Goal: Use online tool/utility: Utilize a website feature to perform a specific function

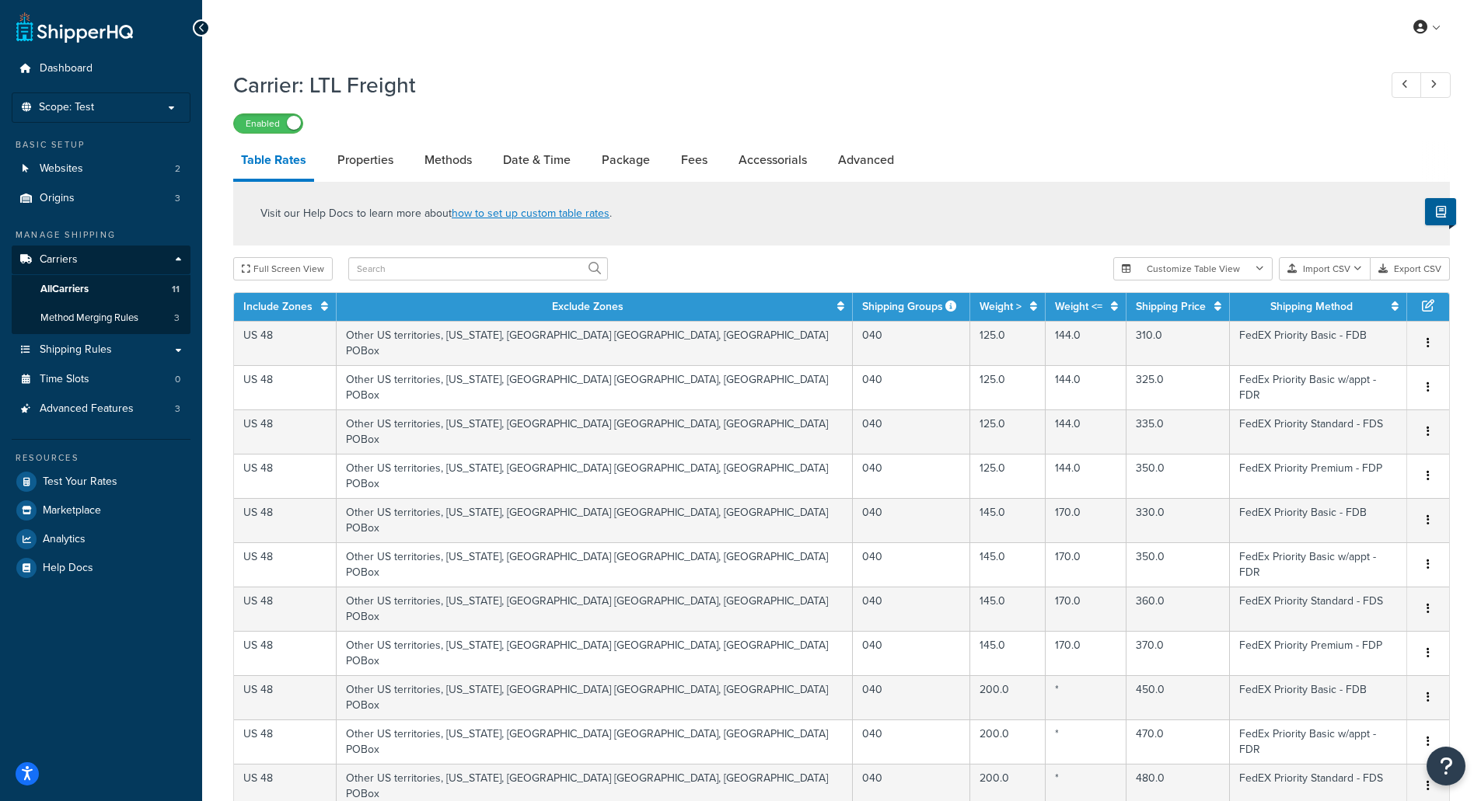
select select "25"
click at [91, 487] on span "Test Your Rates" at bounding box center [80, 482] width 75 height 13
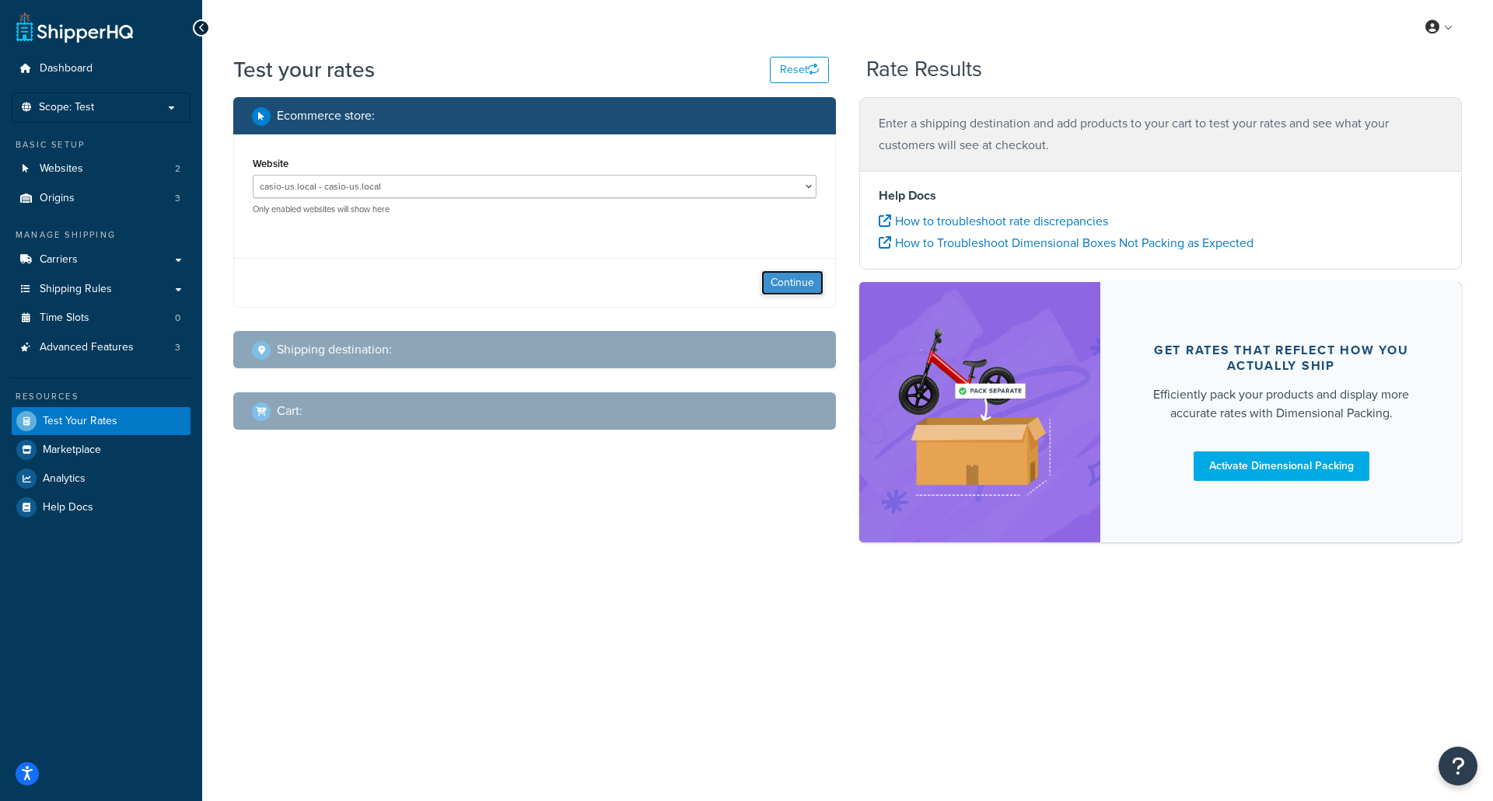
click at [775, 285] on button "Continue" at bounding box center [792, 283] width 62 height 25
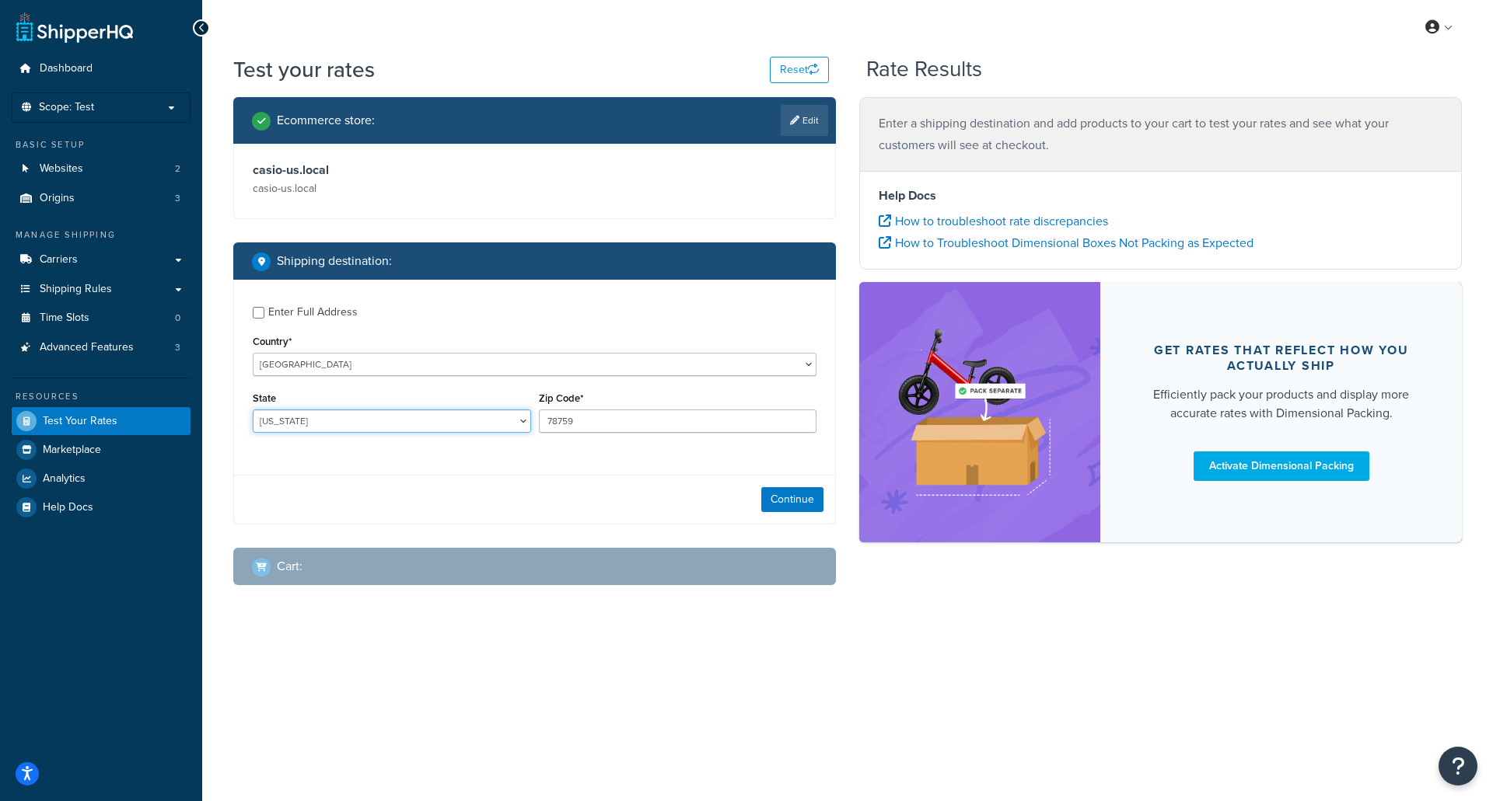
click at [368, 423] on select "Alabama Alaska American Samoa Arizona Arkansas Armed Forces Americas Armed Forc…" at bounding box center [392, 421] width 278 height 23
select select "NJ"
click at [253, 410] on select "Alabama Alaska American Samoa Arizona Arkansas Armed Forces Americas Armed Forc…" at bounding box center [392, 421] width 278 height 23
click at [579, 423] on input "78759" at bounding box center [678, 421] width 278 height 23
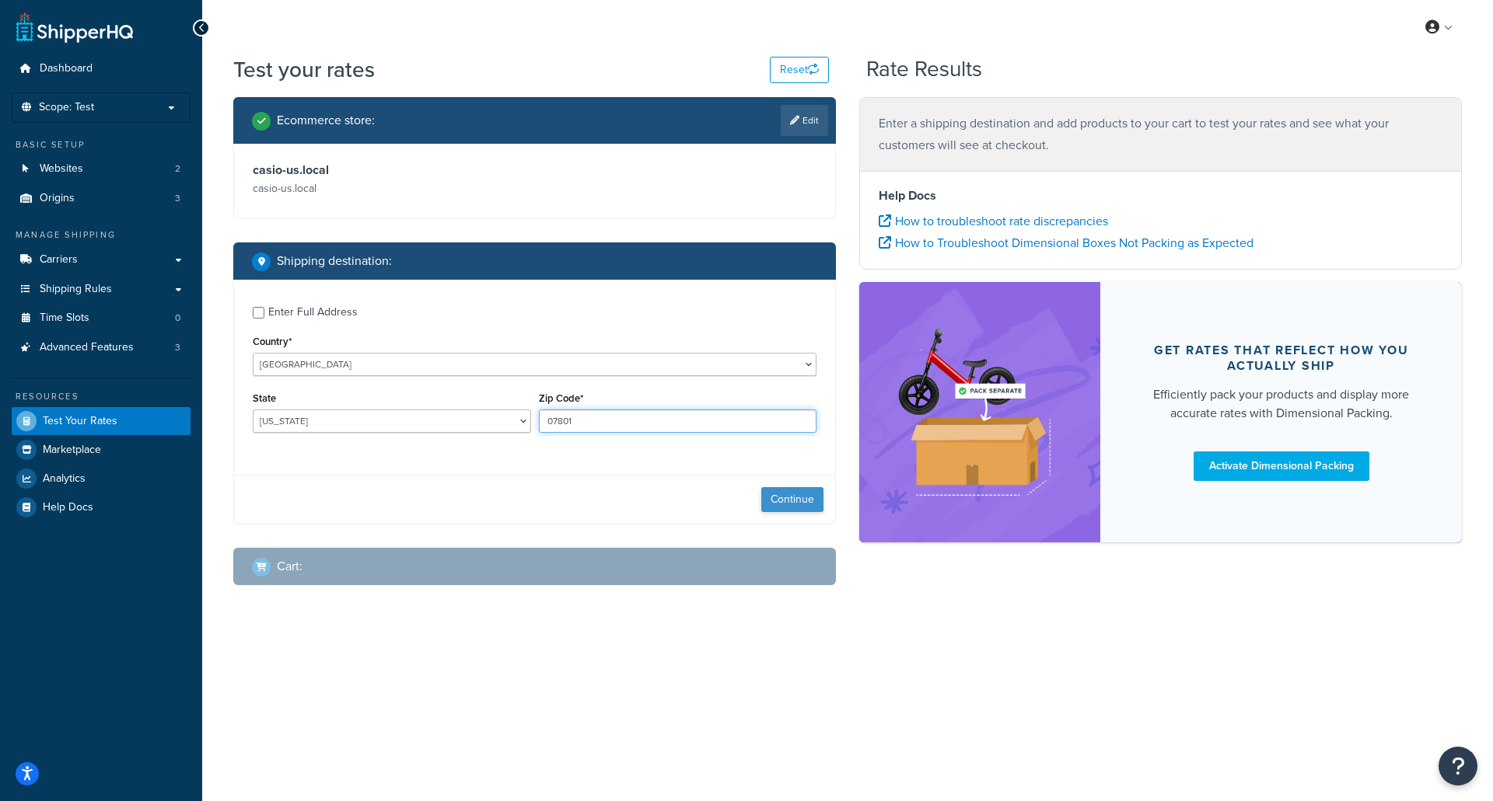
type input "07801"
click at [808, 502] on button "Continue" at bounding box center [792, 499] width 62 height 25
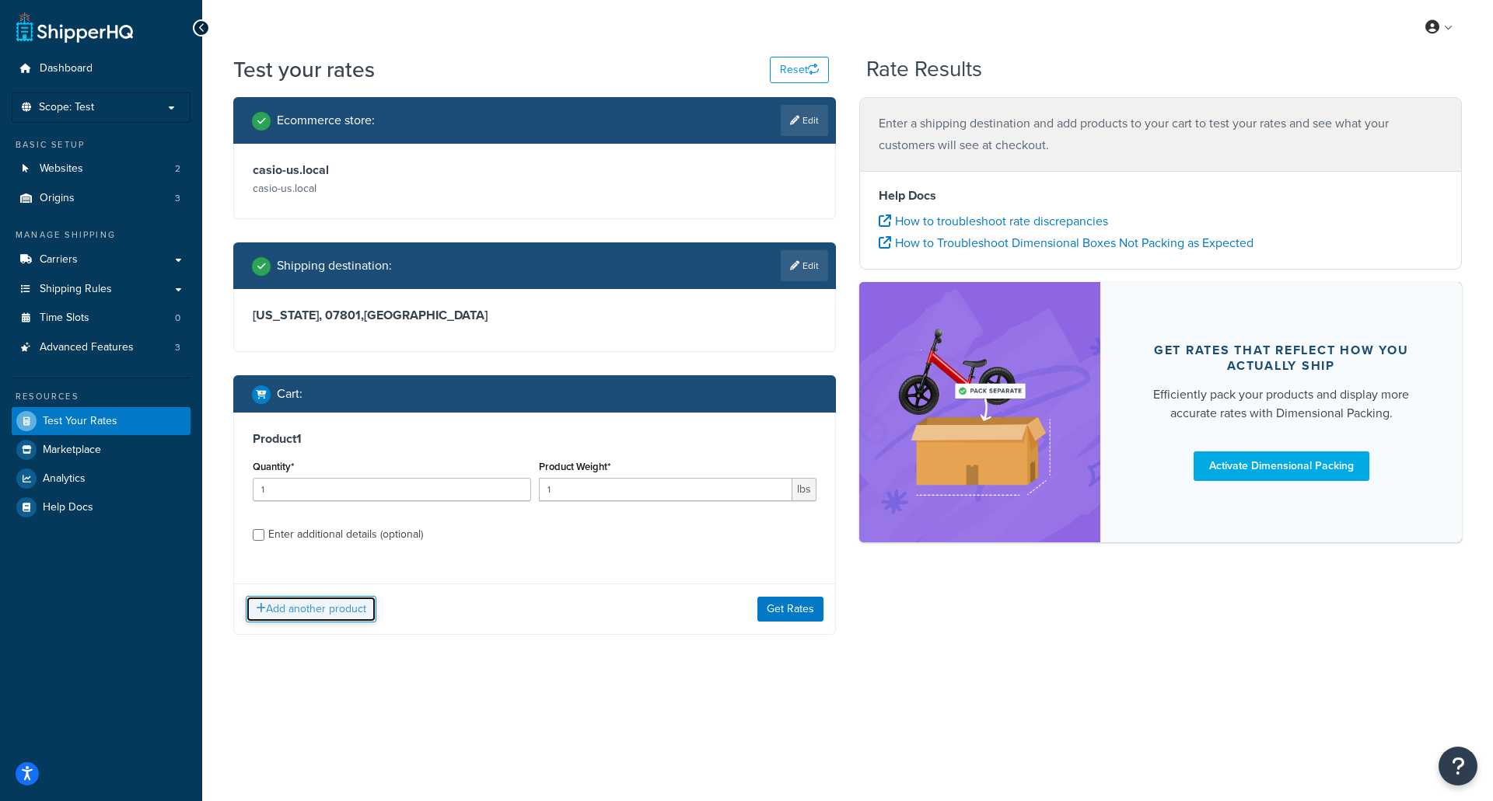
click at [341, 609] on button "Add another product" at bounding box center [311, 609] width 131 height 26
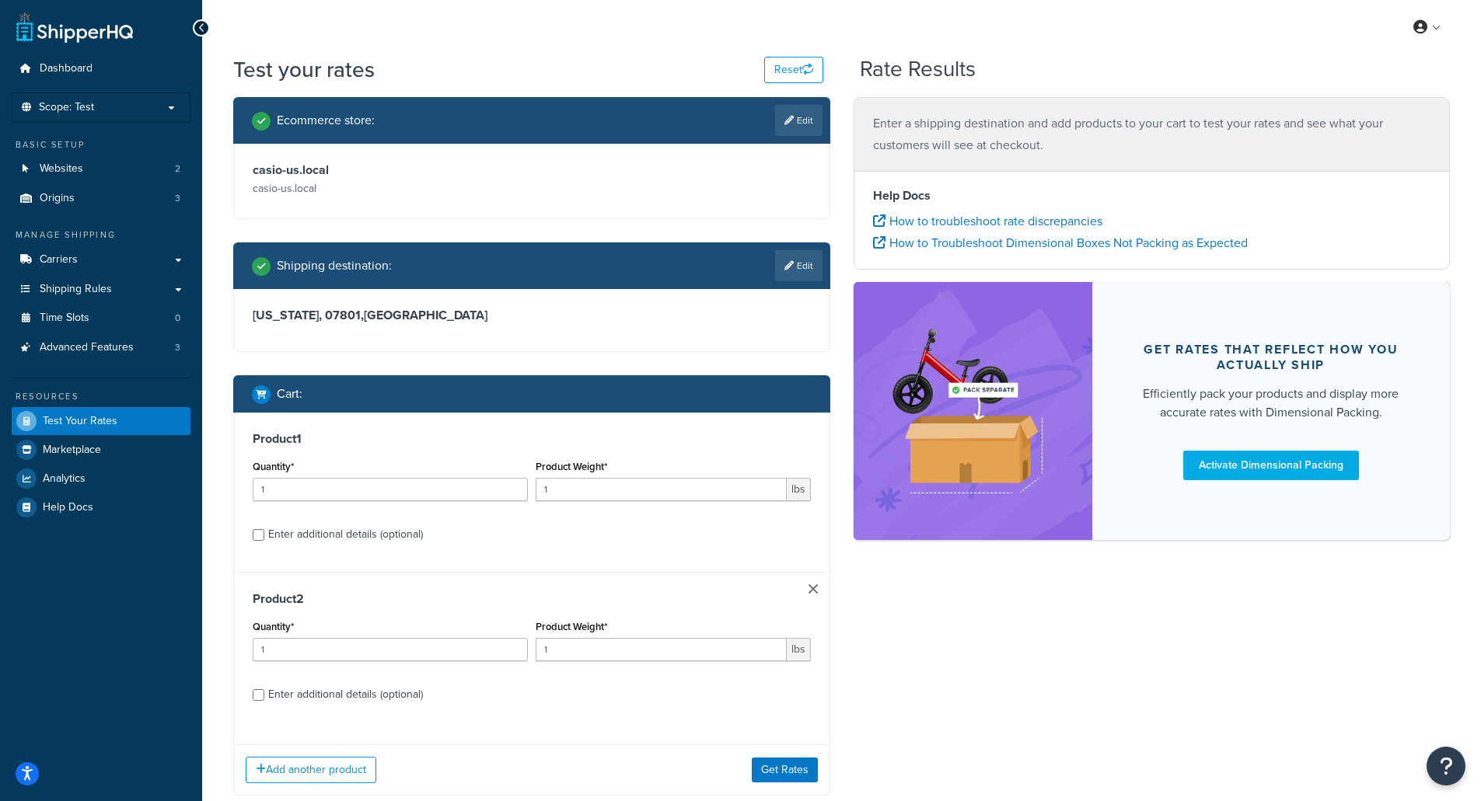
click at [354, 539] on div "Enter additional details (optional)" at bounding box center [345, 535] width 155 height 22
click at [264, 539] on input "Enter additional details (optional)" at bounding box center [259, 535] width 12 height 12
checkbox input "true"
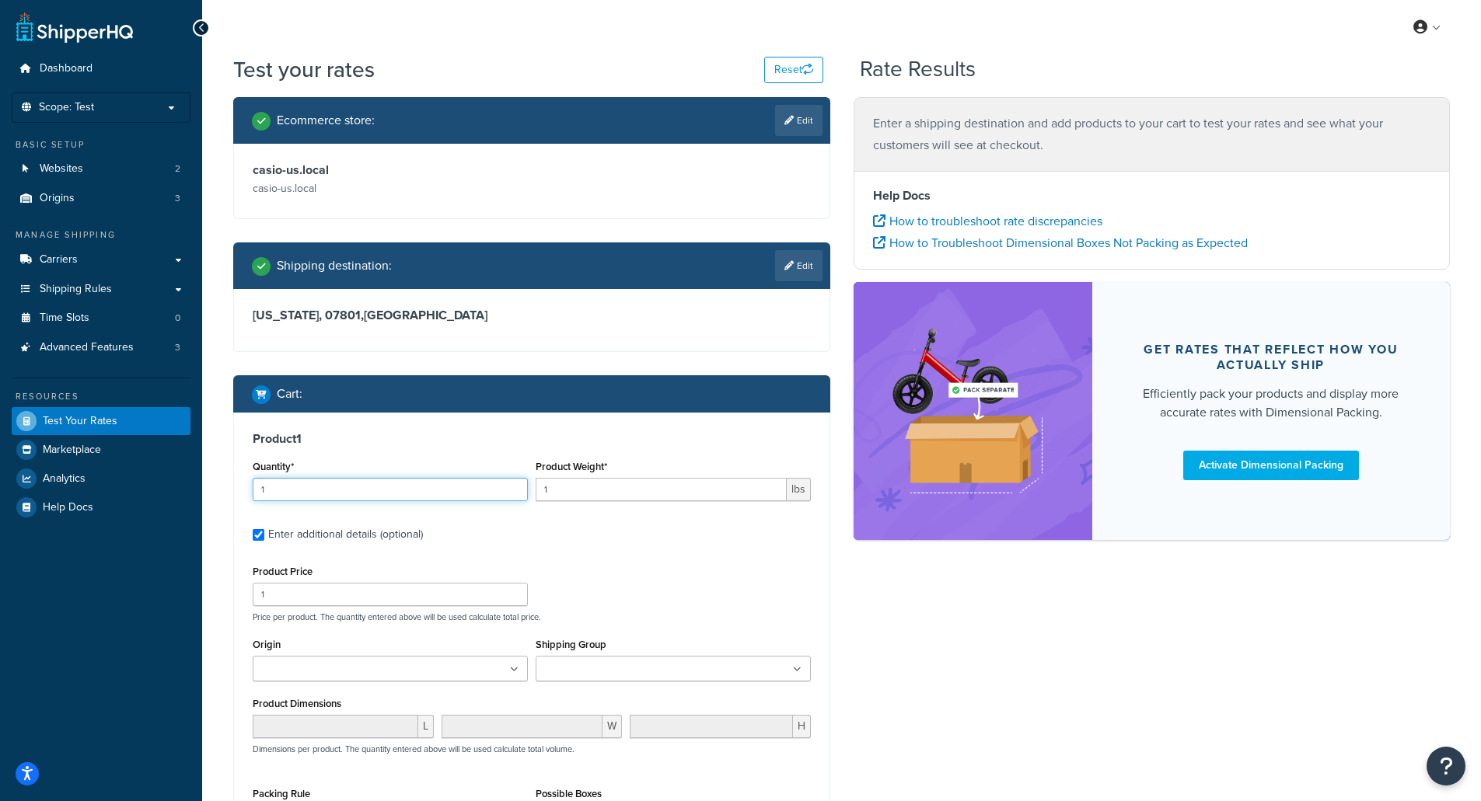
drag, startPoint x: 348, startPoint y: 494, endPoint x: 328, endPoint y: 494, distance: 20.2
click at [328, 494] on input "1" at bounding box center [390, 489] width 275 height 23
click at [589, 493] on input "1" at bounding box center [661, 489] width 251 height 23
type input ".7"
click at [308, 588] on input "1" at bounding box center [390, 594] width 275 height 23
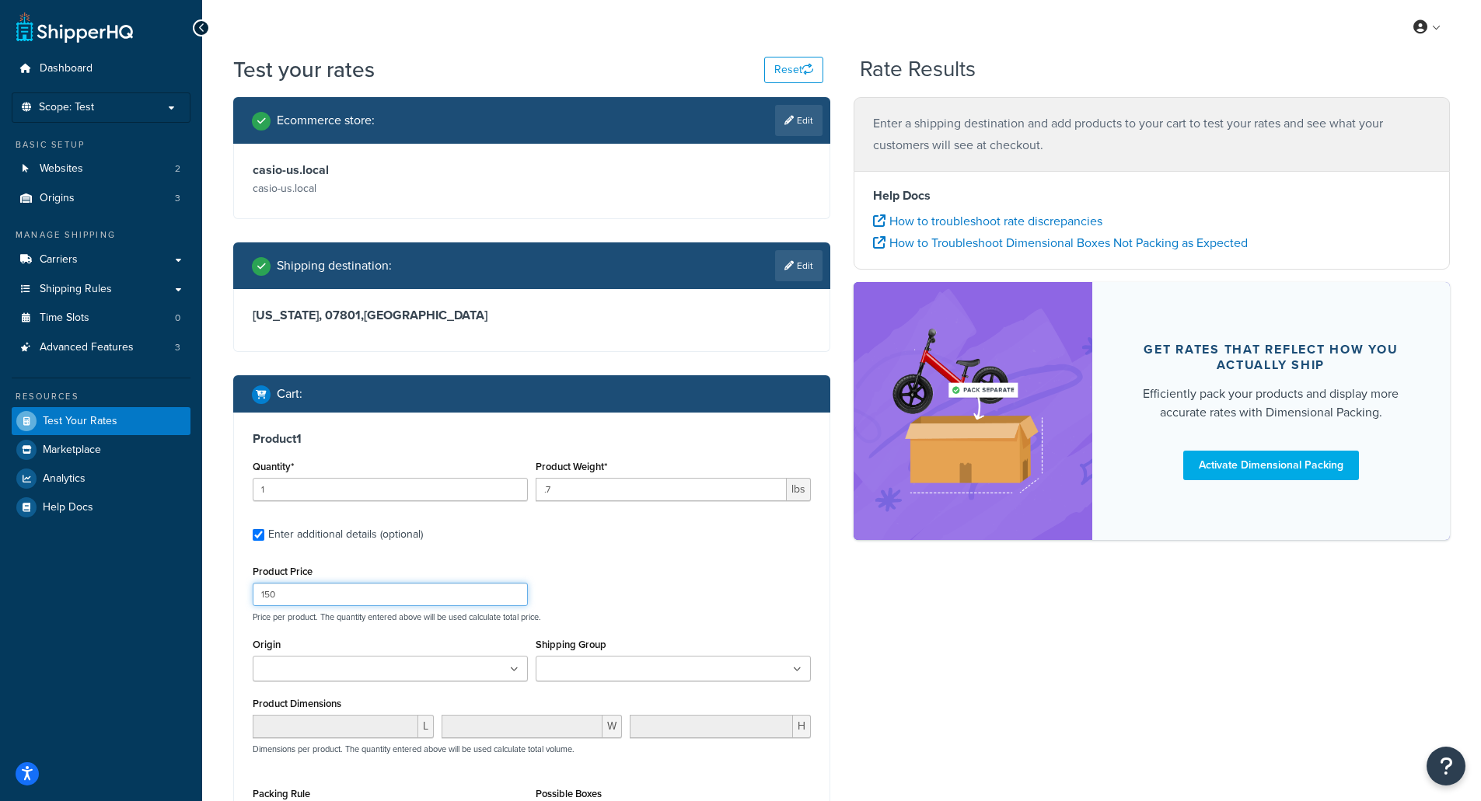
type input "150"
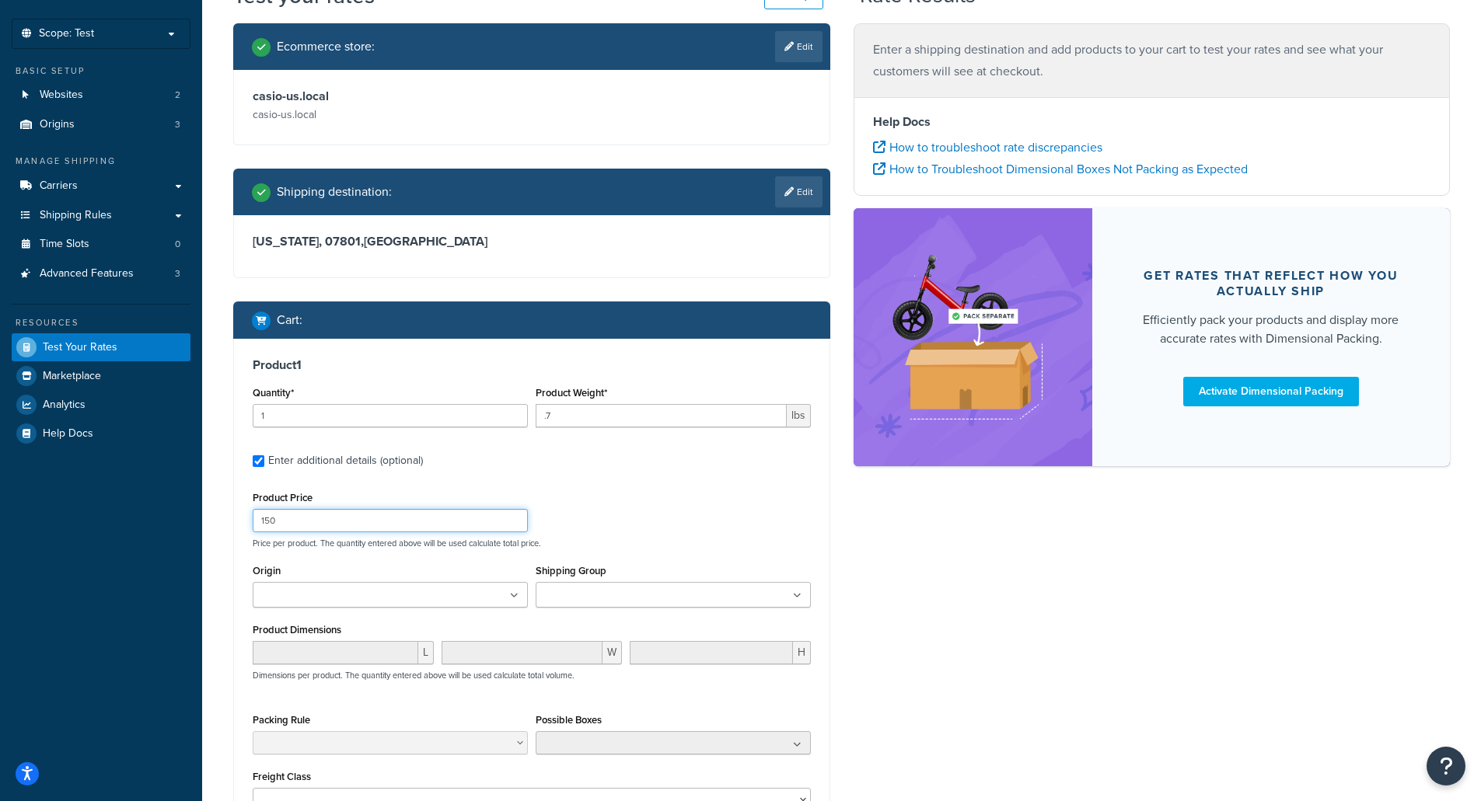
scroll to position [78, 0]
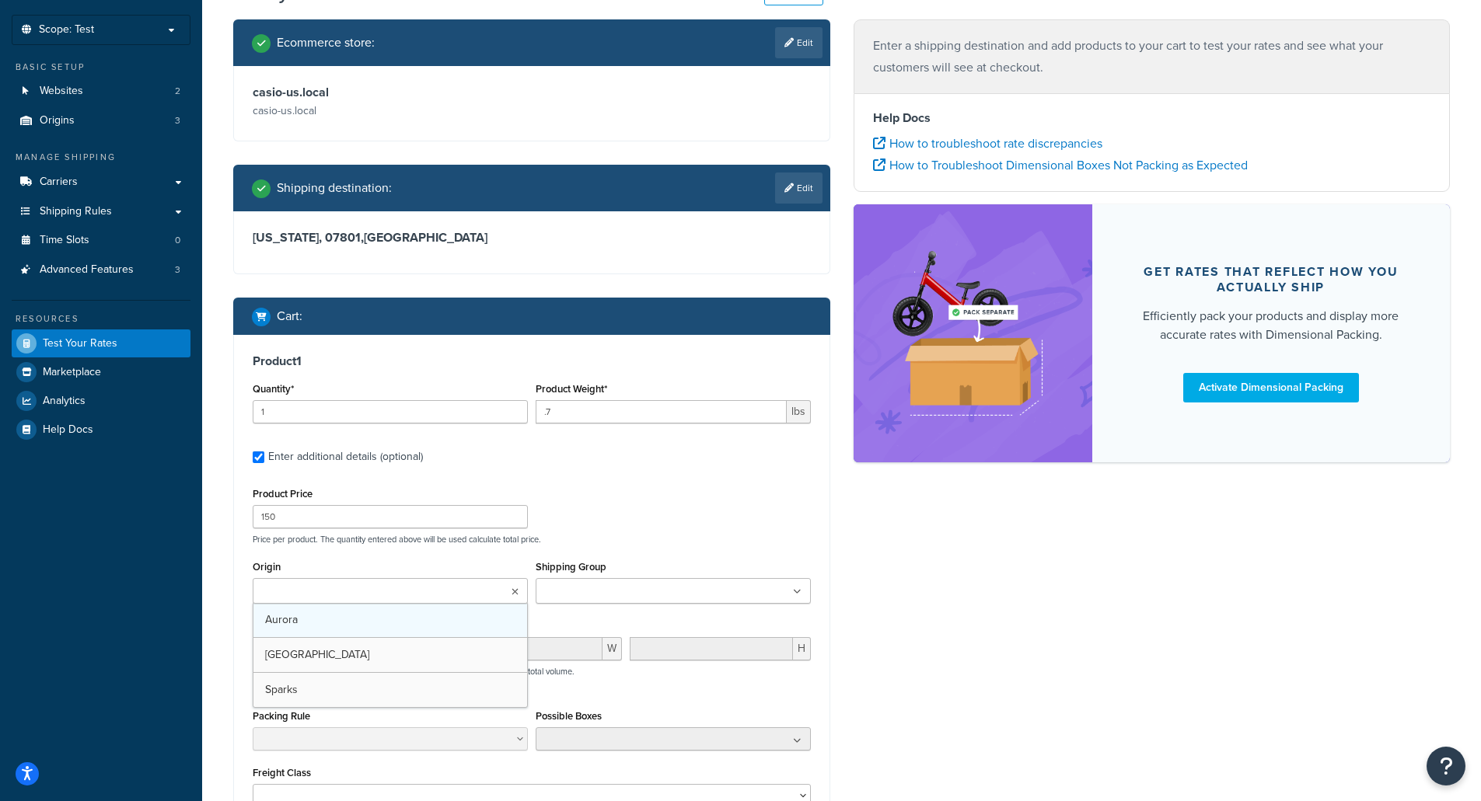
click at [459, 603] on ul at bounding box center [390, 591] width 275 height 26
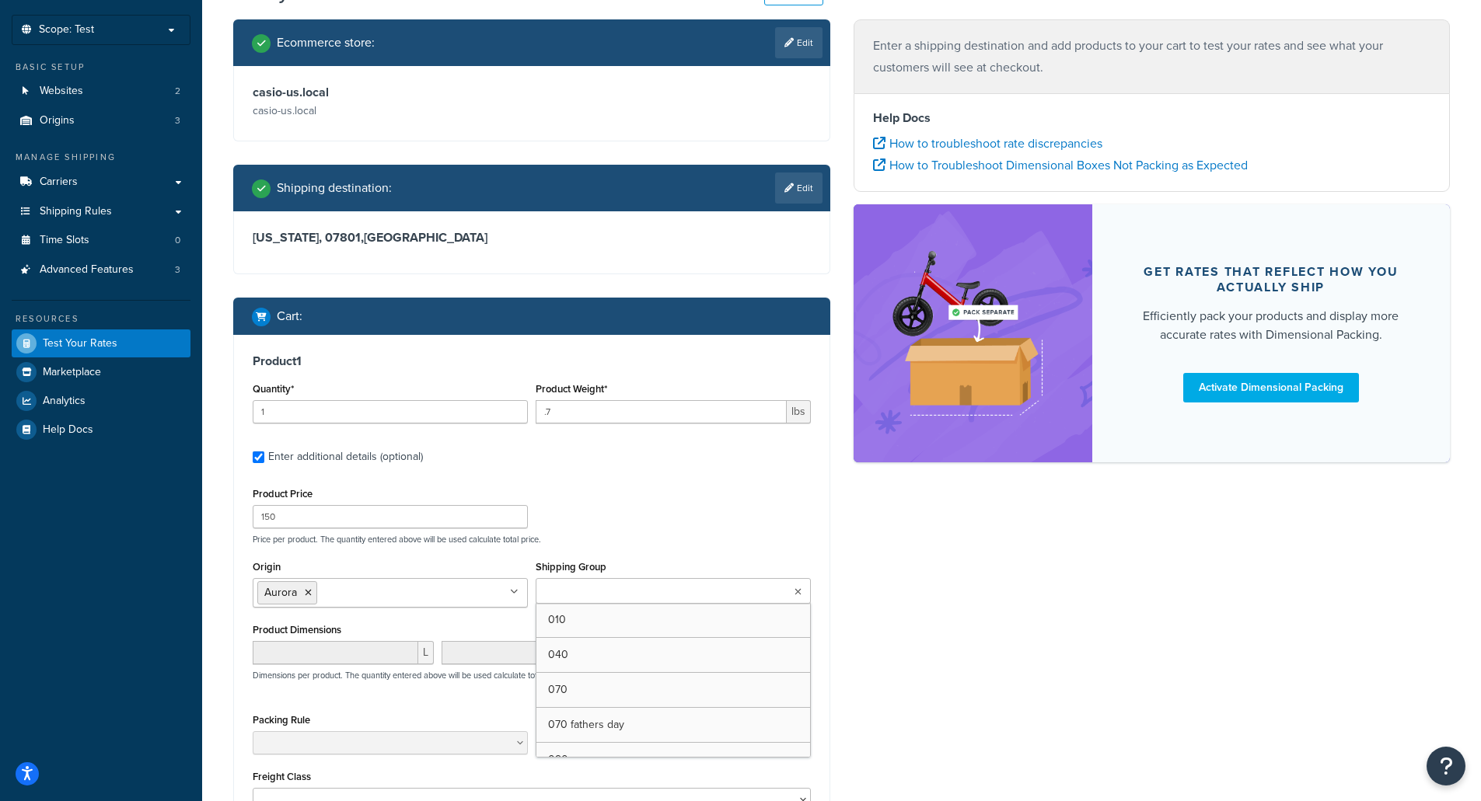
click at [718, 592] on ul at bounding box center [673, 591] width 275 height 26
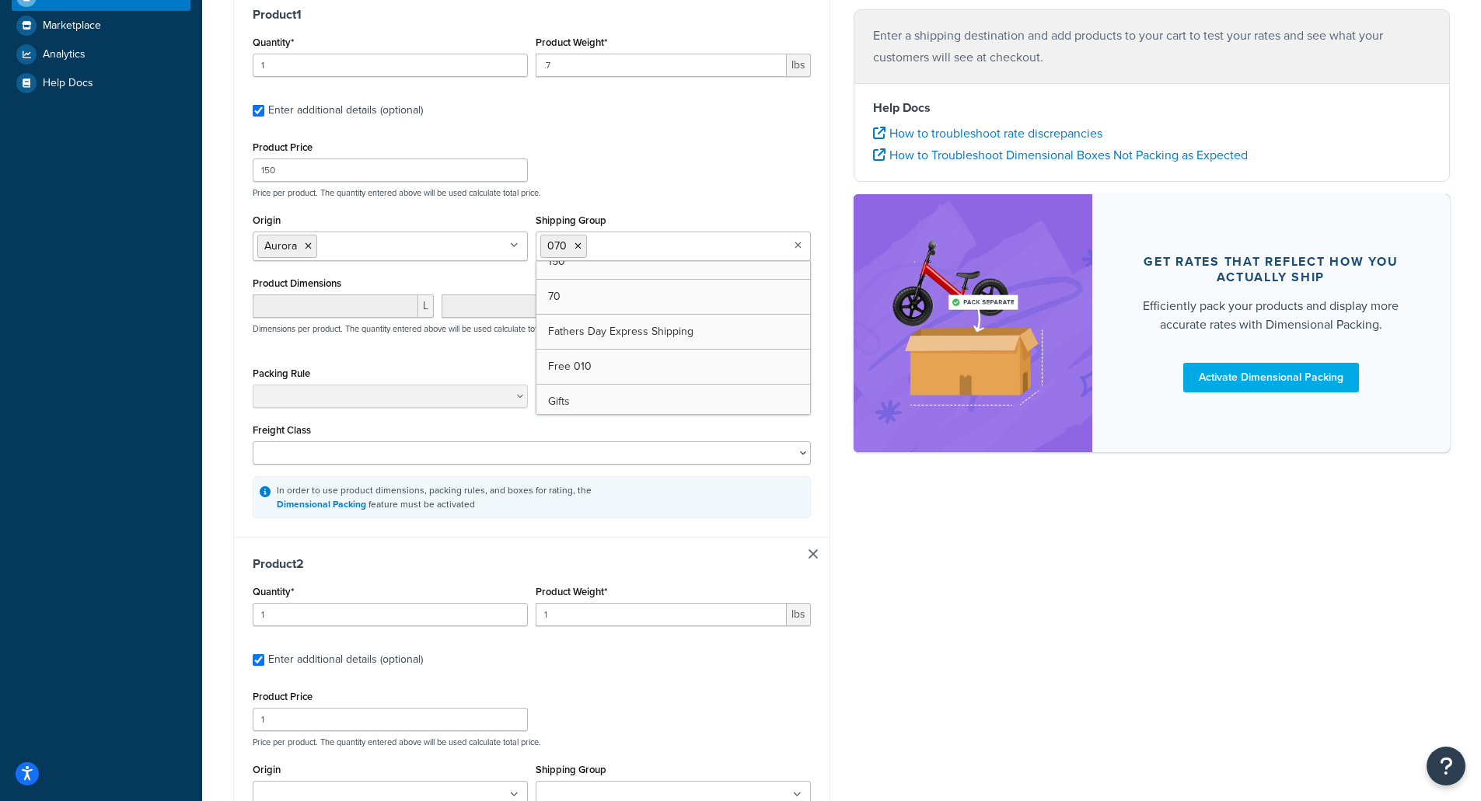
scroll to position [466, 0]
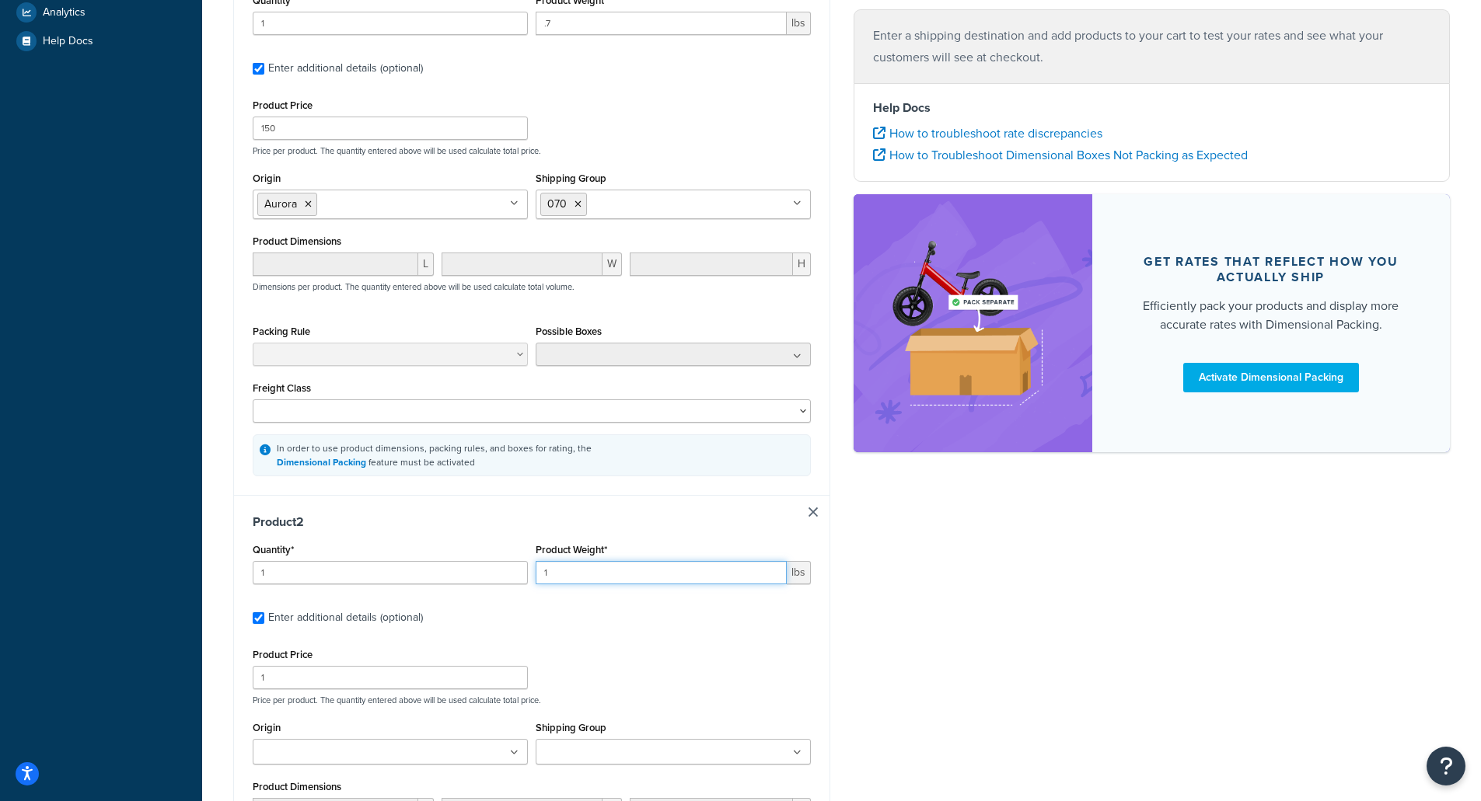
drag, startPoint x: 592, startPoint y: 576, endPoint x: 538, endPoint y: 577, distance: 54.4
click at [538, 577] on input "1" at bounding box center [661, 572] width 251 height 23
type input ".12"
drag, startPoint x: 279, startPoint y: 690, endPoint x: 245, endPoint y: 682, distance: 35.3
click at [236, 686] on div "Product 2 Quantity* 1 Product Weight* .12 lbs Enter additional details (optiona…" at bounding box center [531, 768] width 595 height 546
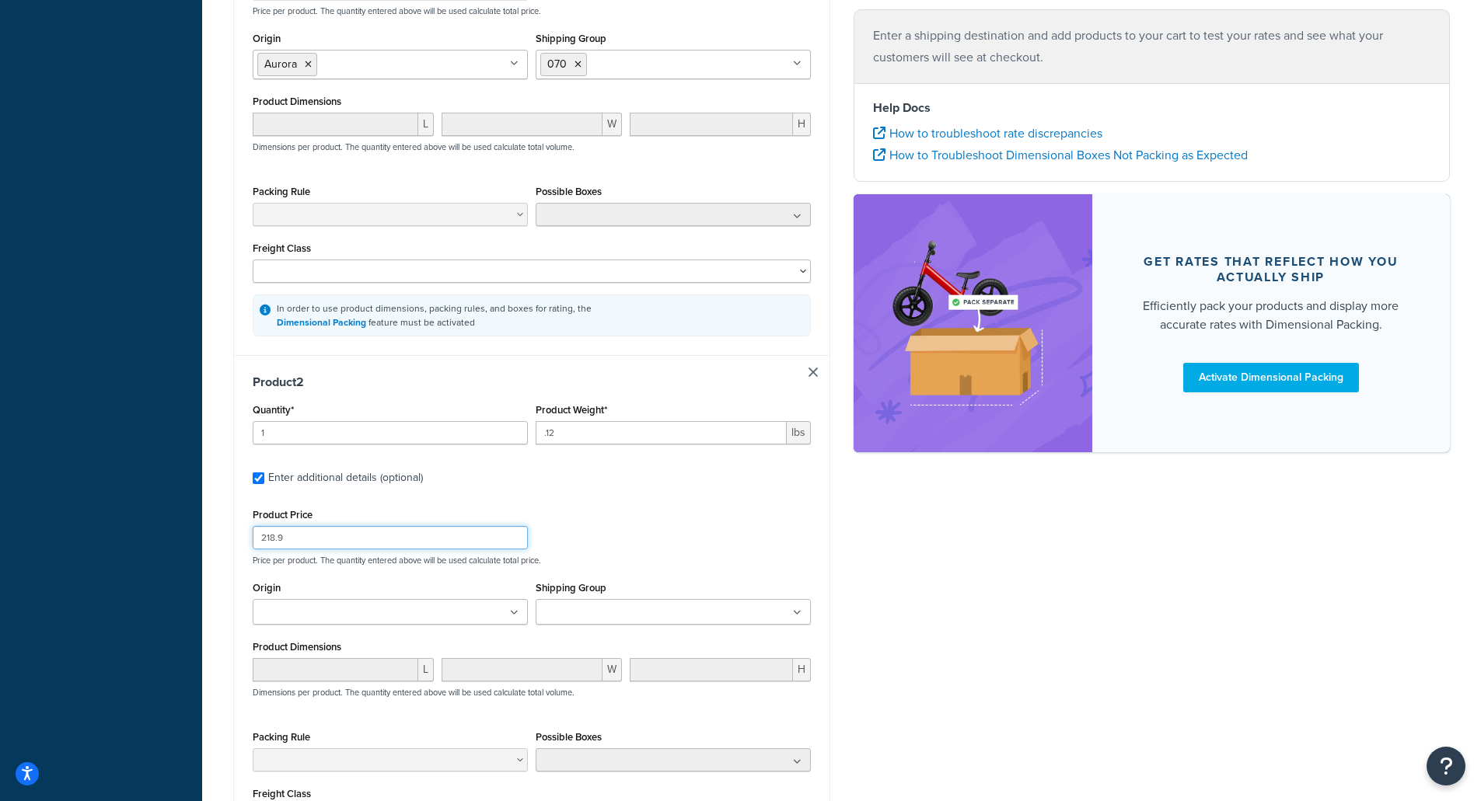
scroll to position [622, 0]
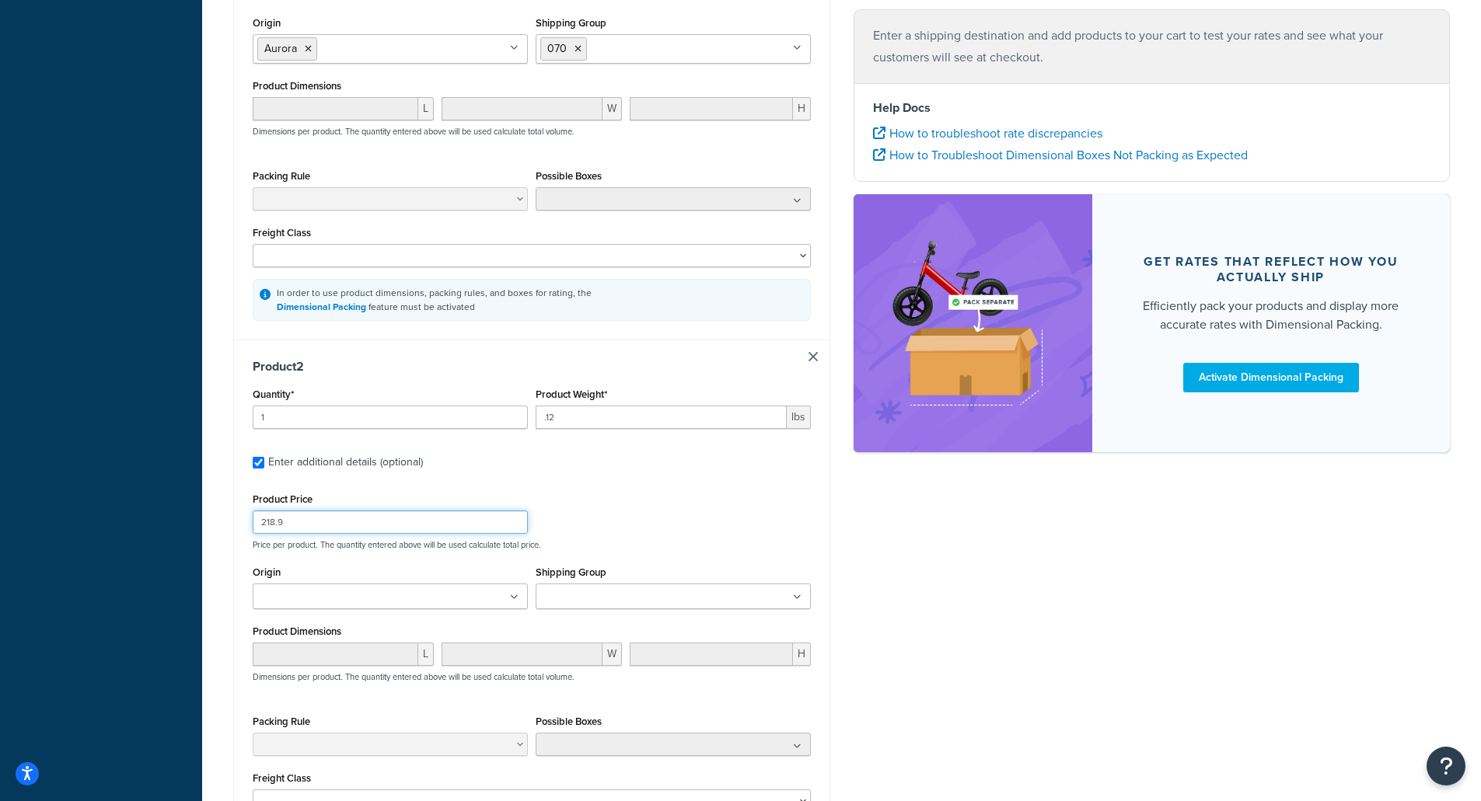
type input "218.9"
click at [473, 597] on ul at bounding box center [390, 597] width 275 height 26
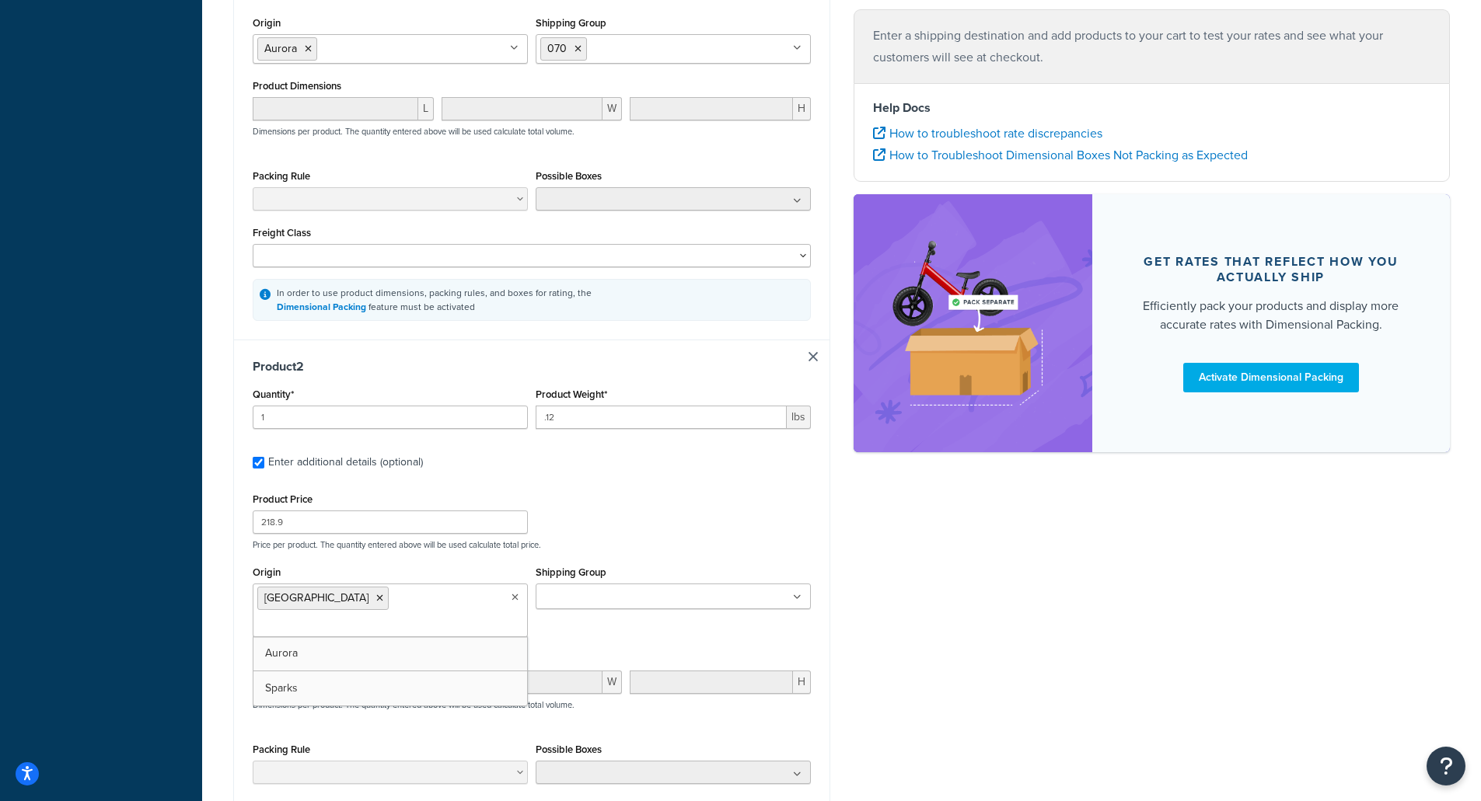
click at [747, 601] on ul at bounding box center [673, 597] width 275 height 26
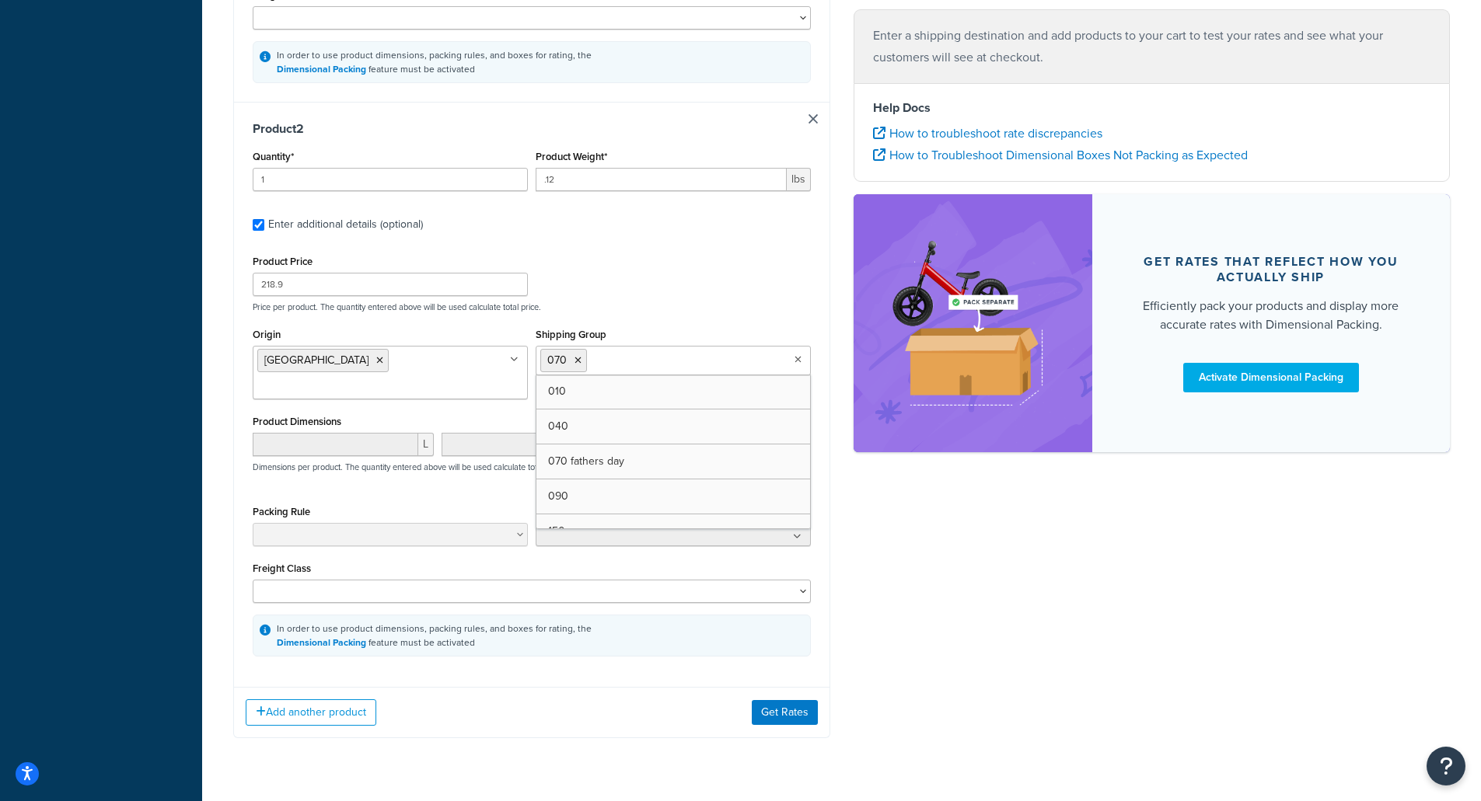
scroll to position [878, 0]
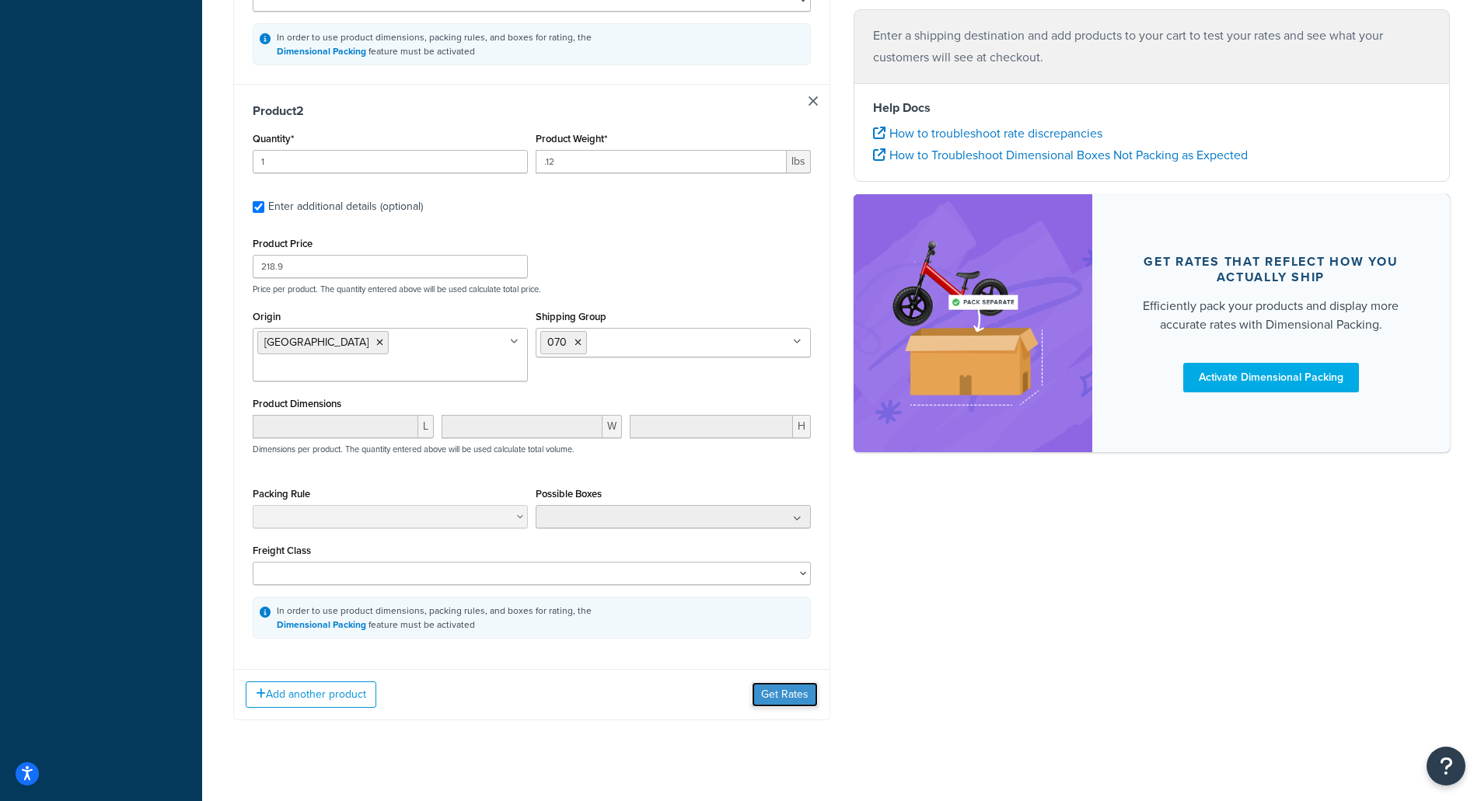
click at [766, 683] on button "Get Rates" at bounding box center [785, 695] width 66 height 25
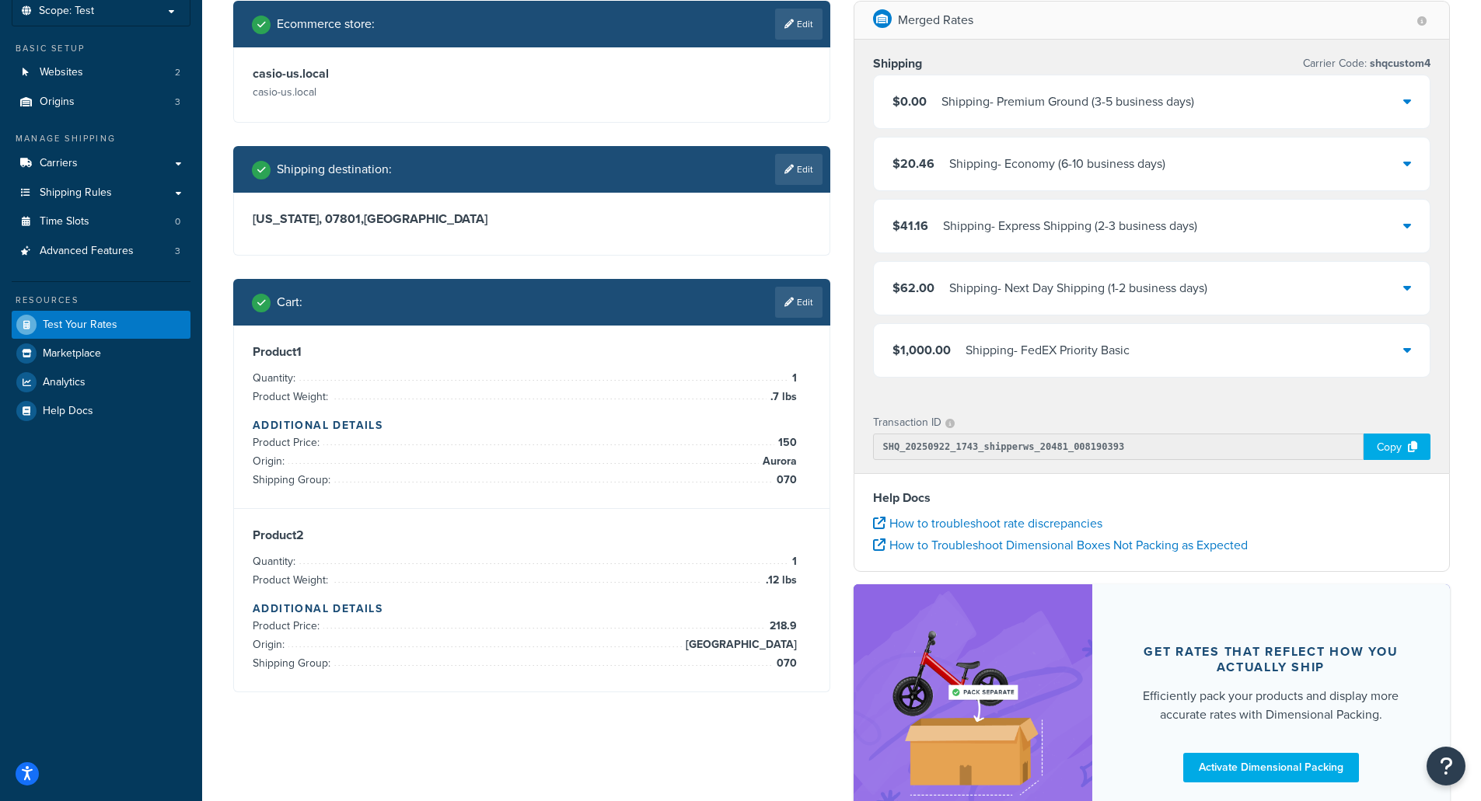
scroll to position [0, 0]
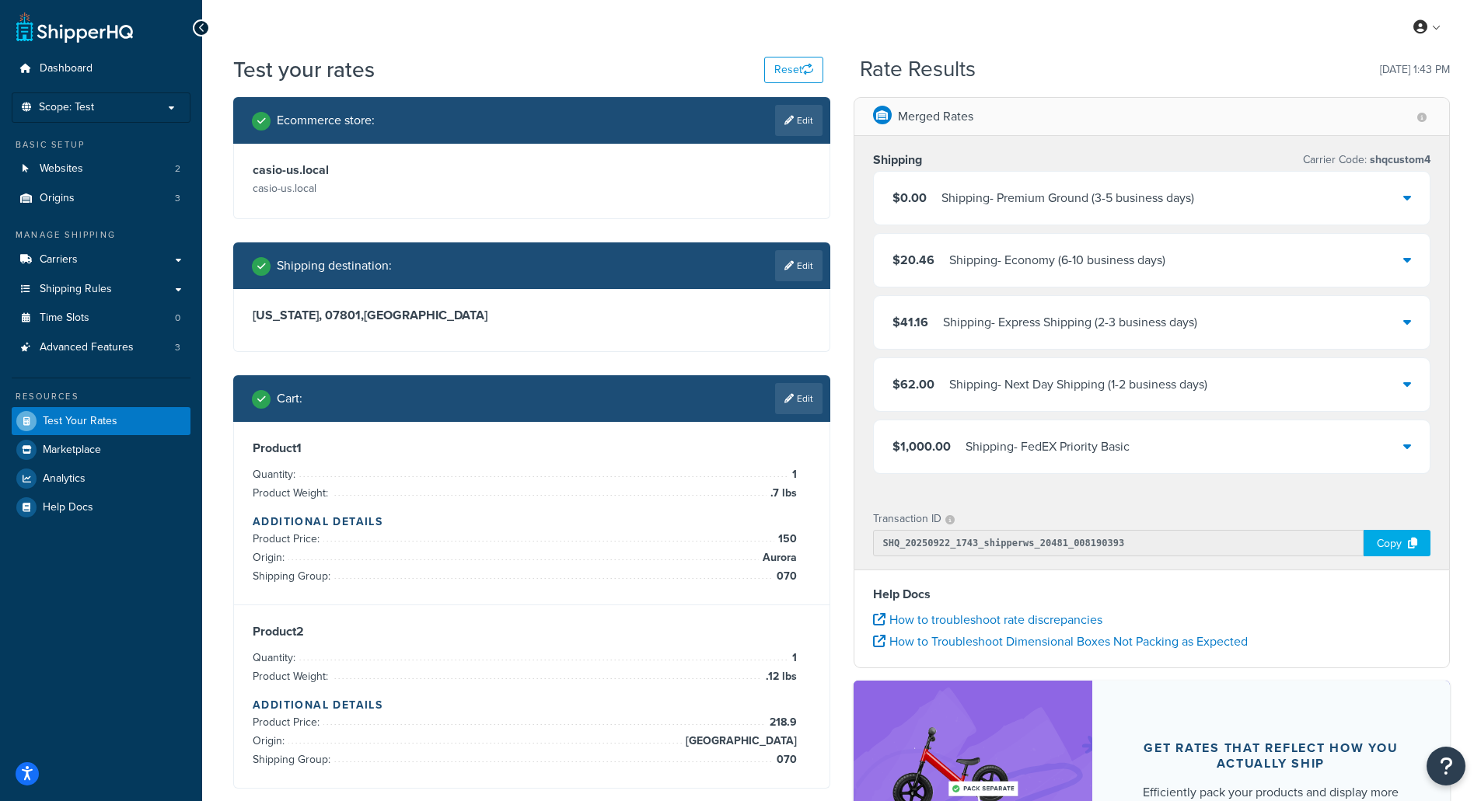
click at [1374, 190] on div "$0.00 Shipping - Premium Ground (3-5 business days)" at bounding box center [1152, 198] width 557 height 53
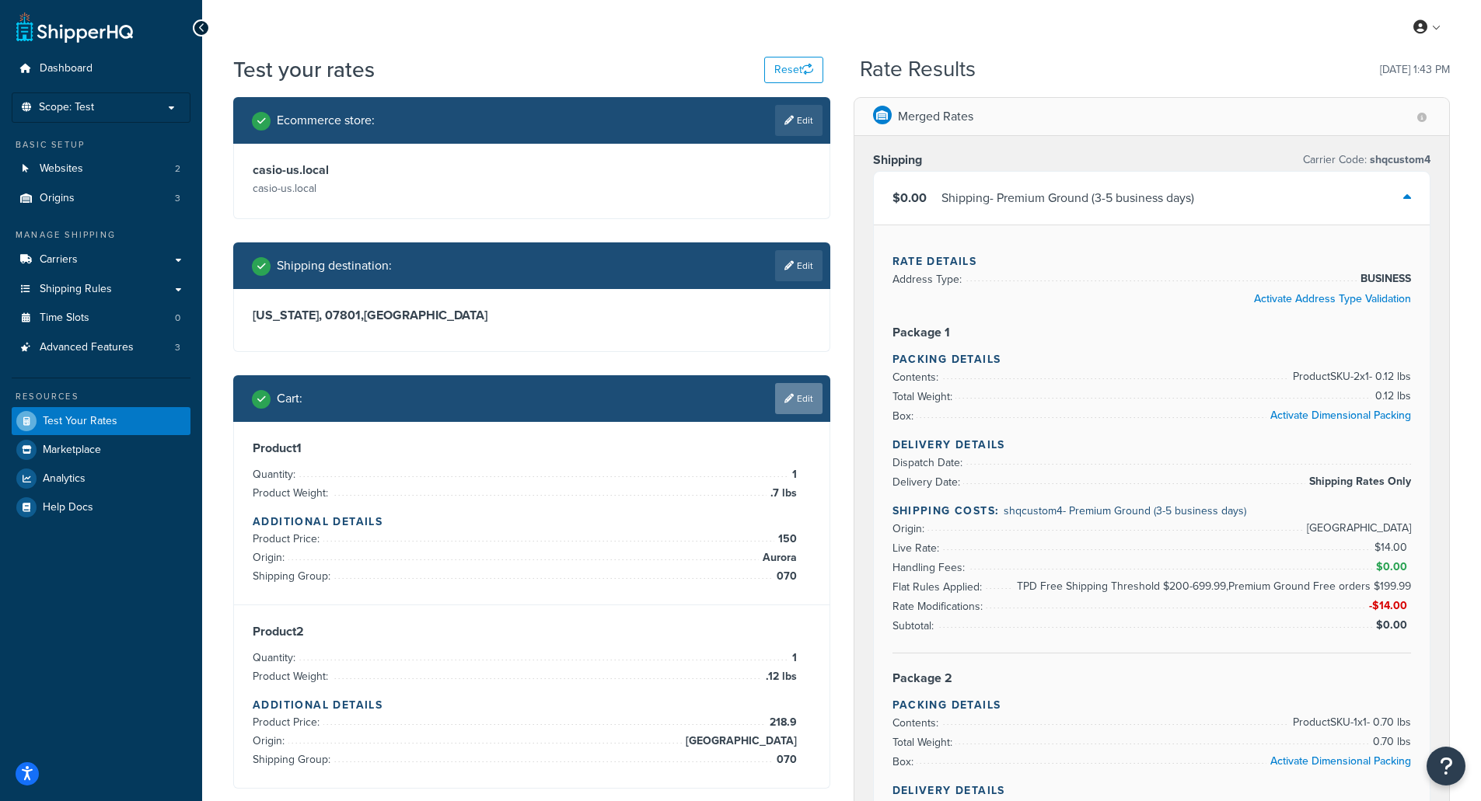
click at [812, 408] on link "Edit" at bounding box center [798, 398] width 47 height 31
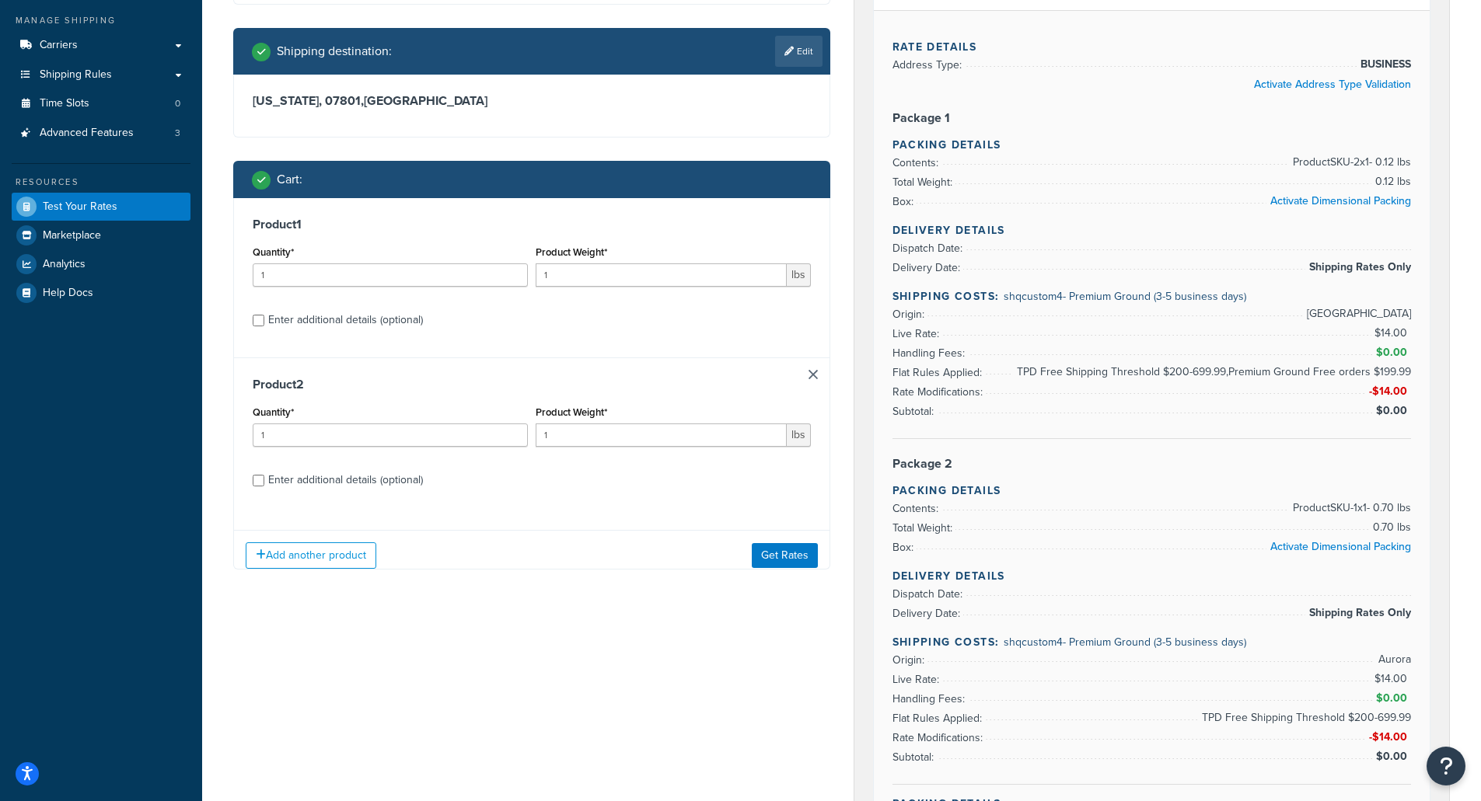
scroll to position [233, 0]
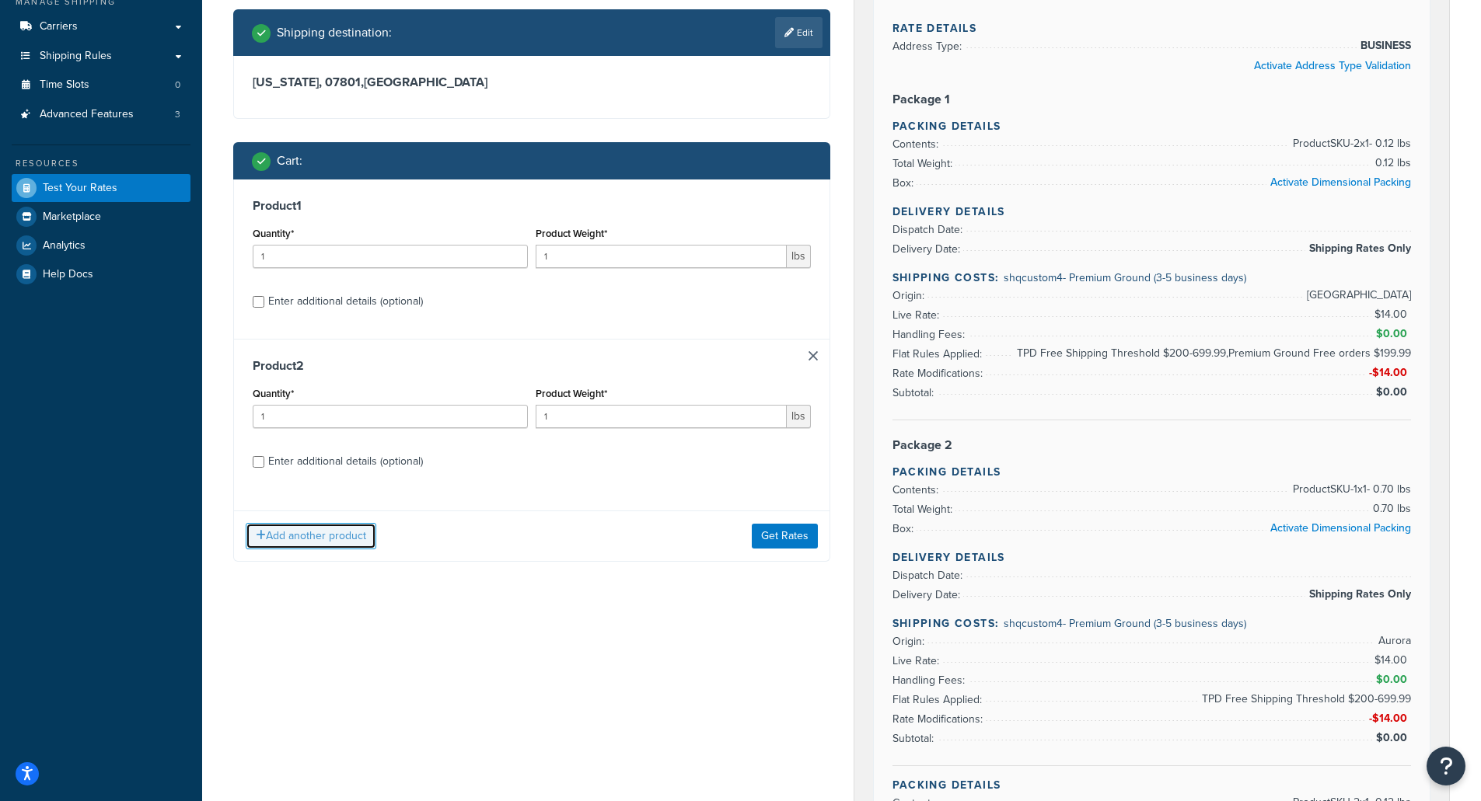
drag, startPoint x: 360, startPoint y: 546, endPoint x: 421, endPoint y: 472, distance: 95.6
click at [429, 479] on div "Product 1 Quantity* 1 Product Weight* 1 lbs Enter additional details (optional)…" at bounding box center [531, 371] width 597 height 382
click at [408, 466] on div "Enter additional details (optional)" at bounding box center [345, 462] width 155 height 22
click at [264, 466] on input "Enter additional details (optional)" at bounding box center [259, 462] width 12 height 12
checkbox input "true"
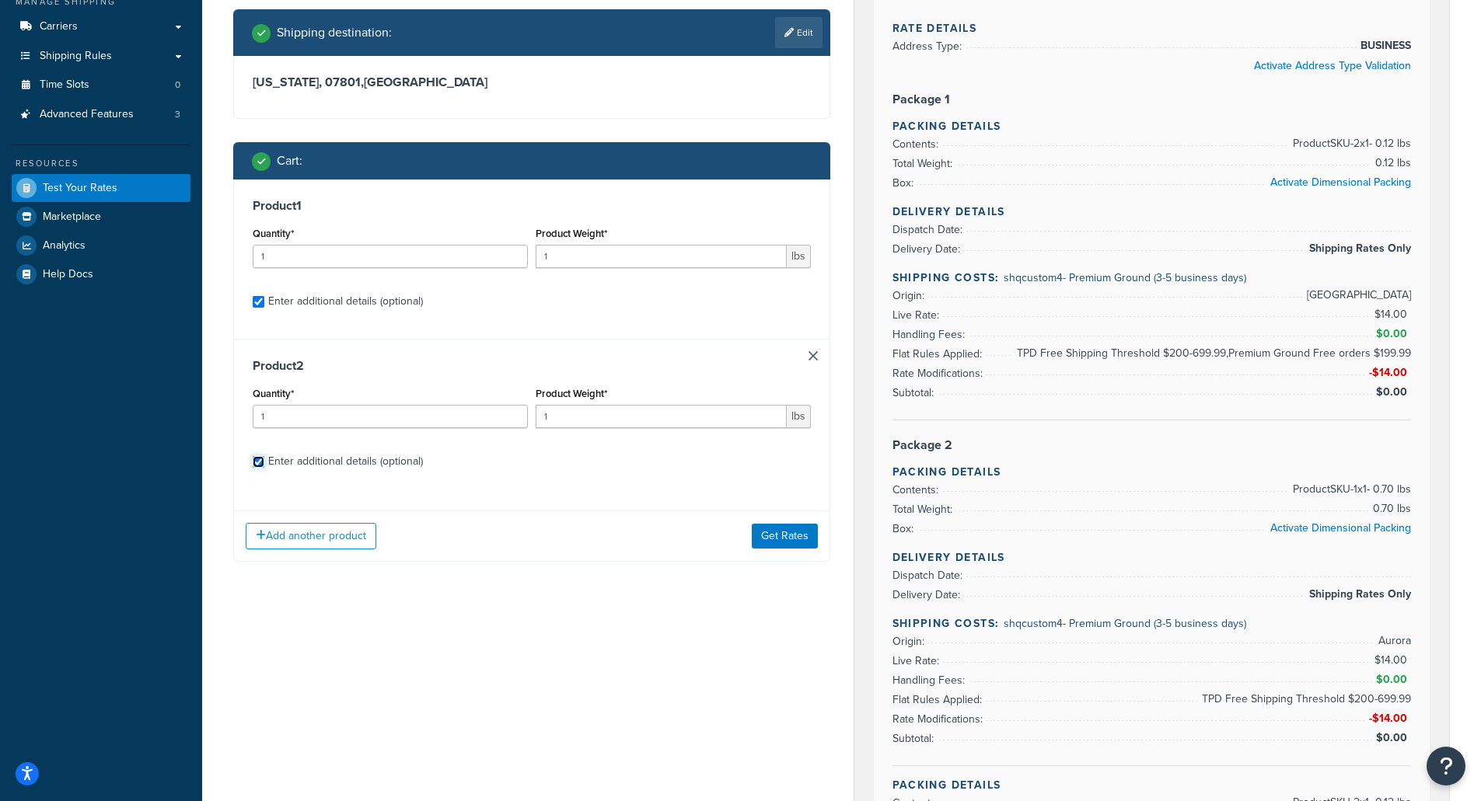
checkbox input "true"
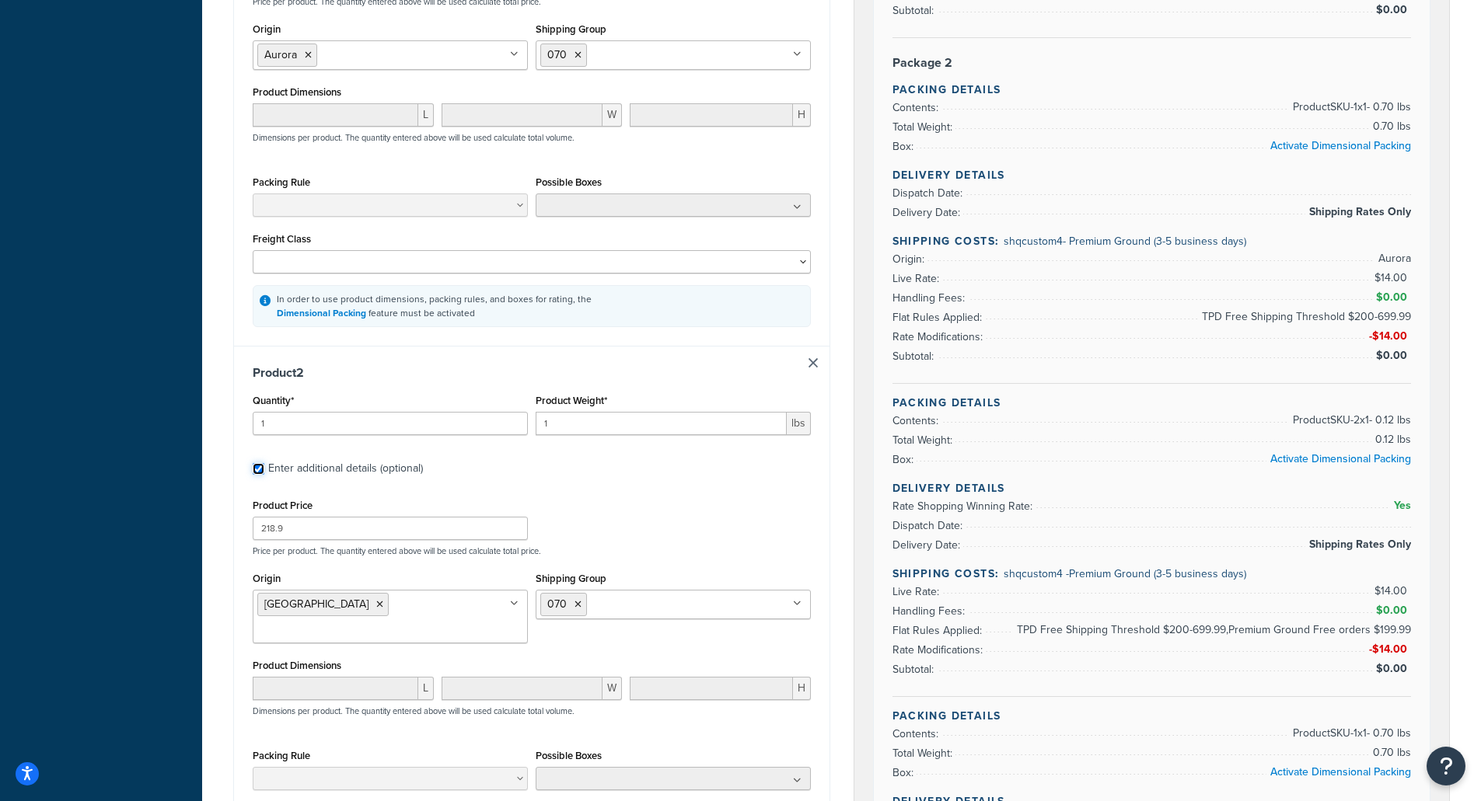
scroll to position [622, 0]
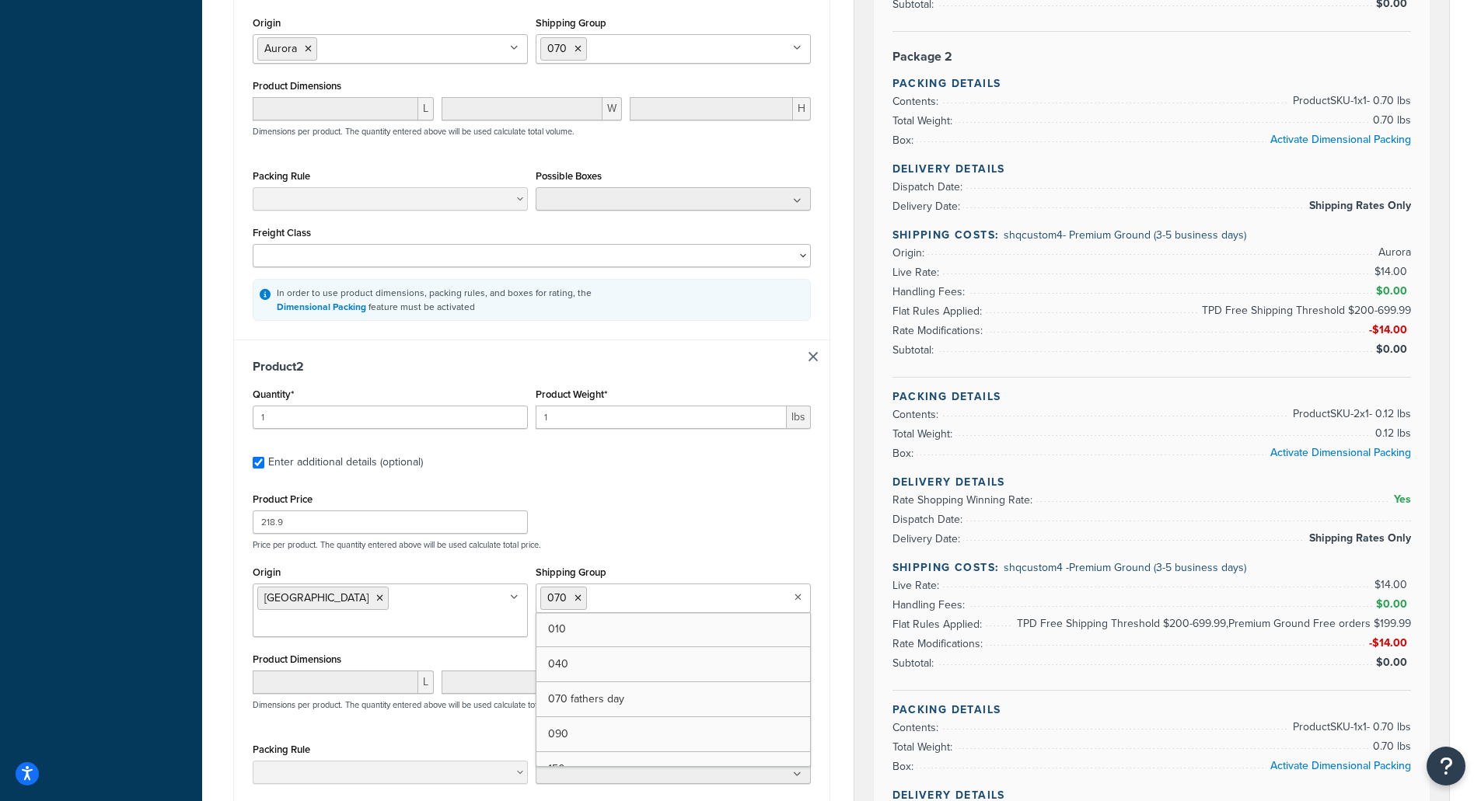
click at [633, 605] on input "Shipping Group" at bounding box center [660, 597] width 138 height 17
click at [627, 609] on li "070" at bounding box center [615, 598] width 47 height 23
click at [627, 598] on icon at bounding box center [629, 598] width 7 height 9
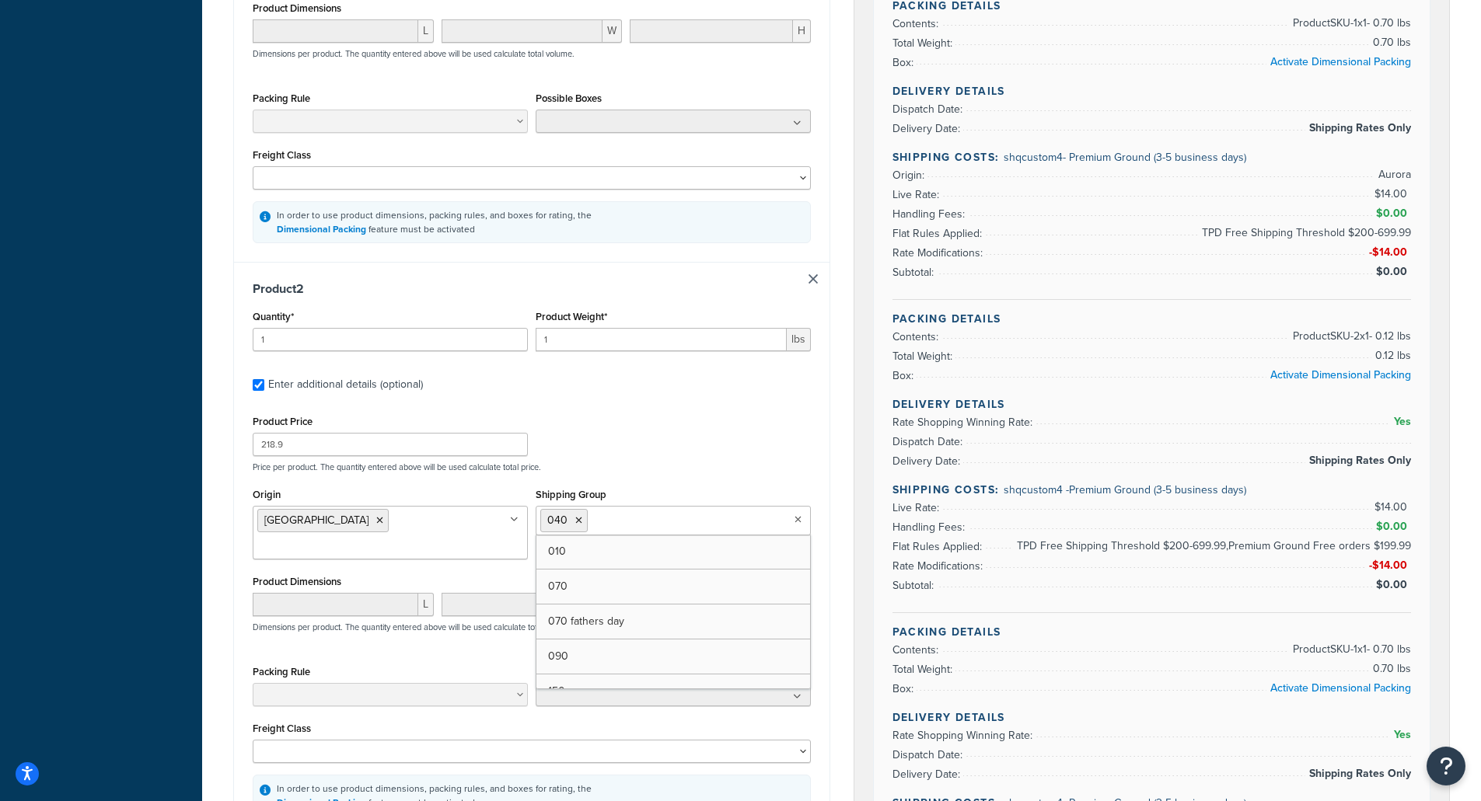
click at [691, 519] on input "Shipping Group" at bounding box center [661, 520] width 138 height 17
click at [692, 480] on div "Product Price 218.9 Price per product. The quantity entered above will be used …" at bounding box center [532, 614] width 558 height 406
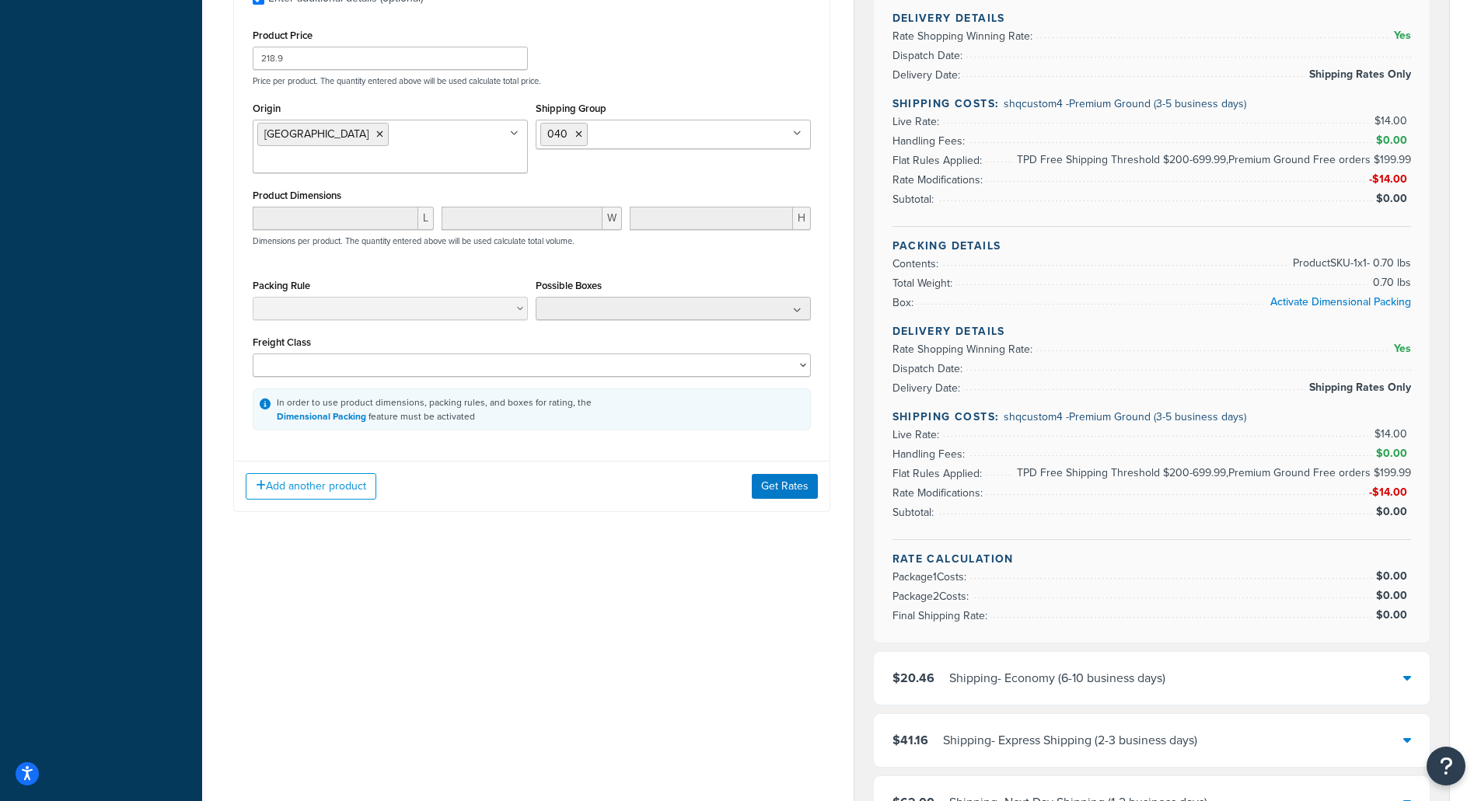
scroll to position [1088, 0]
click at [779, 472] on button "Get Rates" at bounding box center [785, 484] width 66 height 25
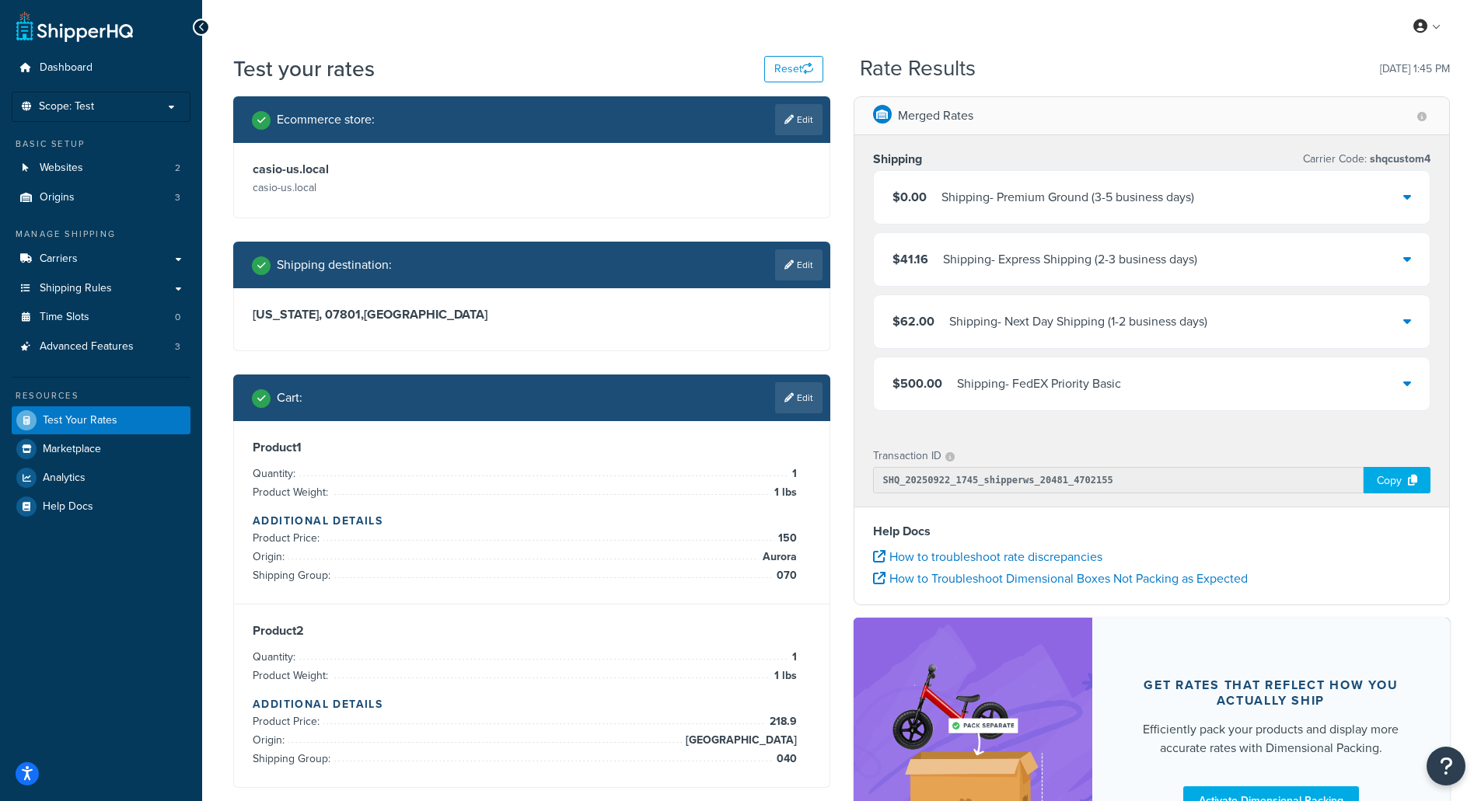
scroll to position [0, 0]
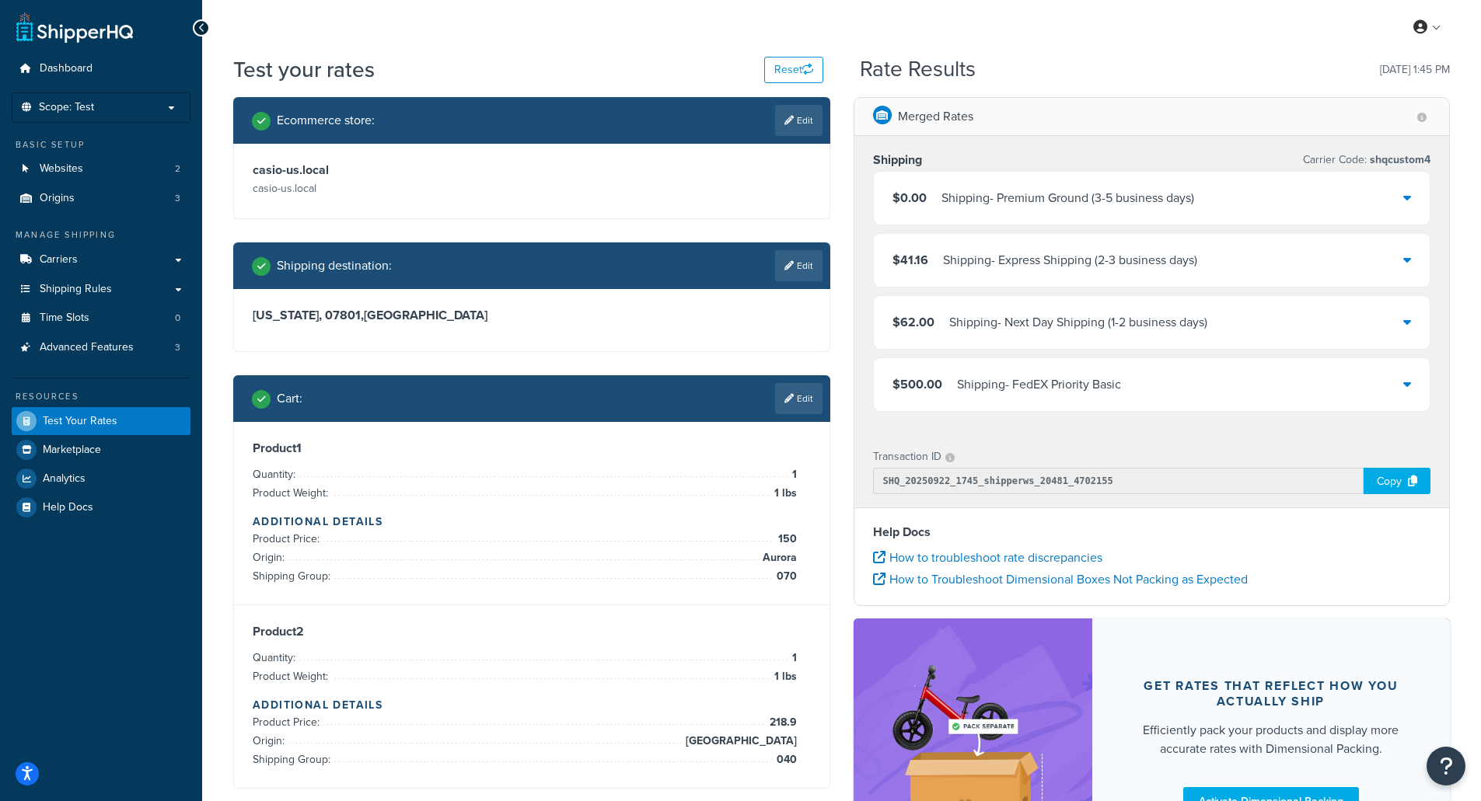
click at [1335, 196] on div "$0.00 Shipping - Premium Ground (3-5 business days)" at bounding box center [1152, 198] width 557 height 53
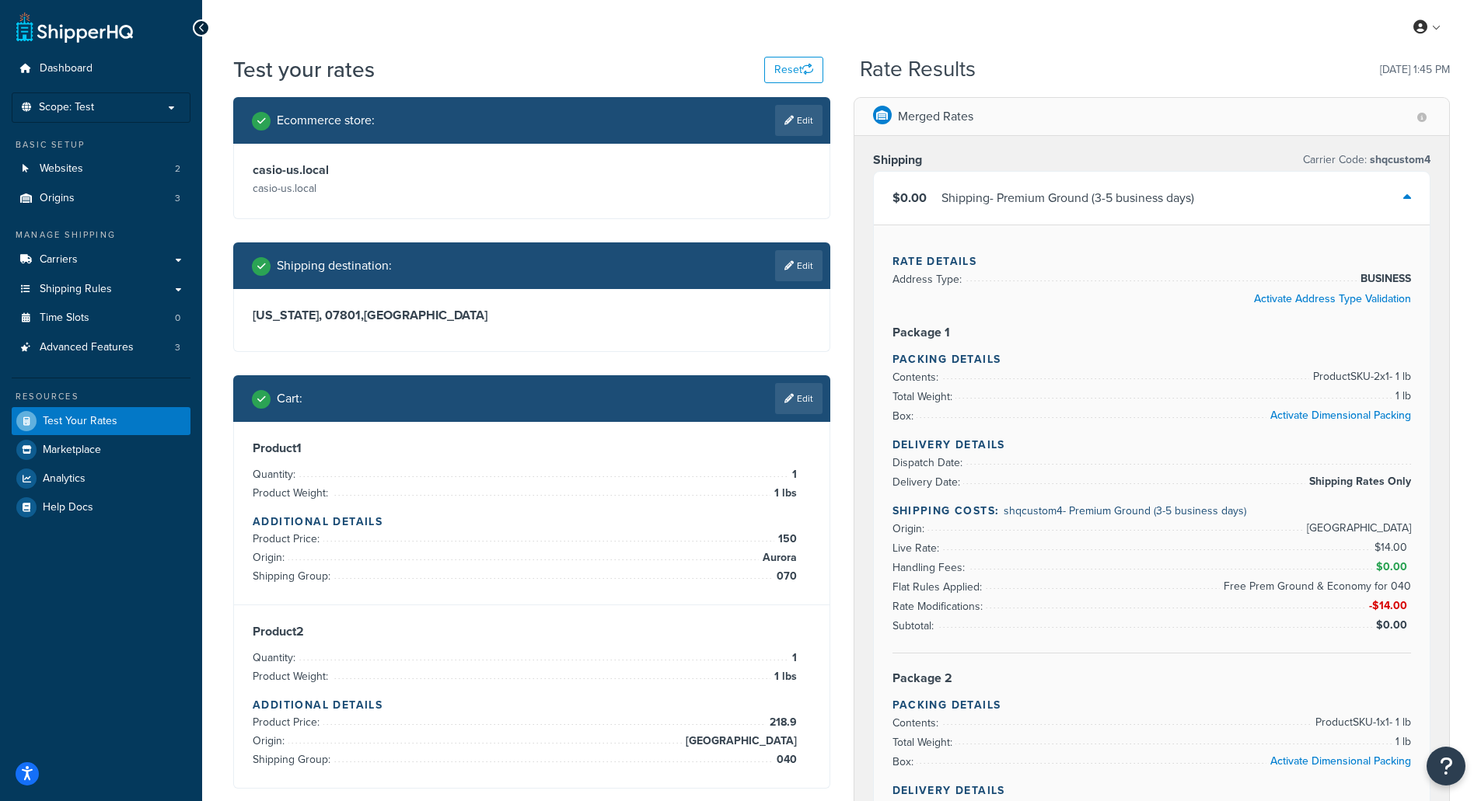
click at [1335, 196] on div "$0.00 Shipping - Premium Ground (3-5 business days)" at bounding box center [1152, 198] width 557 height 53
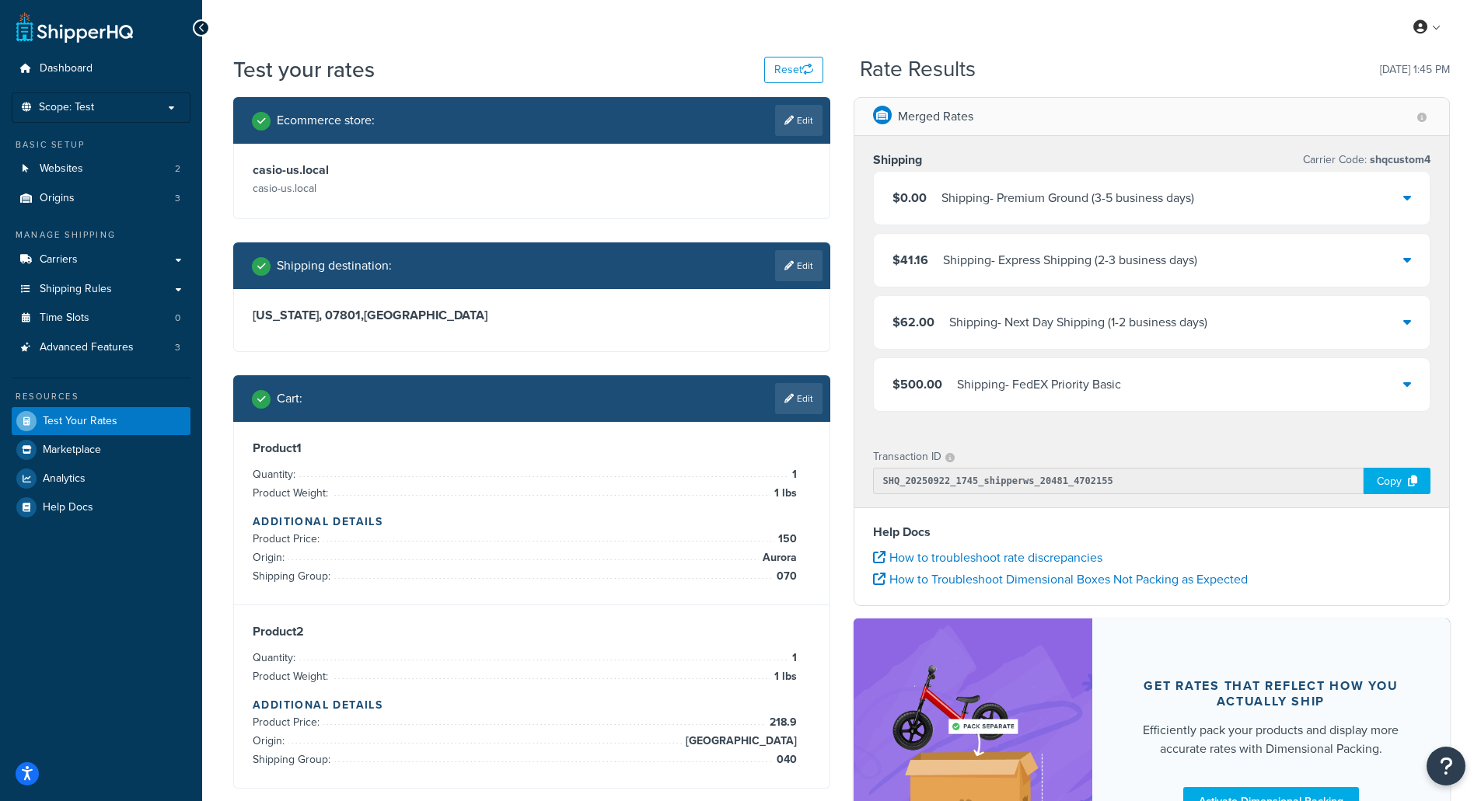
click at [1415, 185] on div "$0.00 Shipping - Premium Ground (3-5 business days)" at bounding box center [1152, 198] width 557 height 53
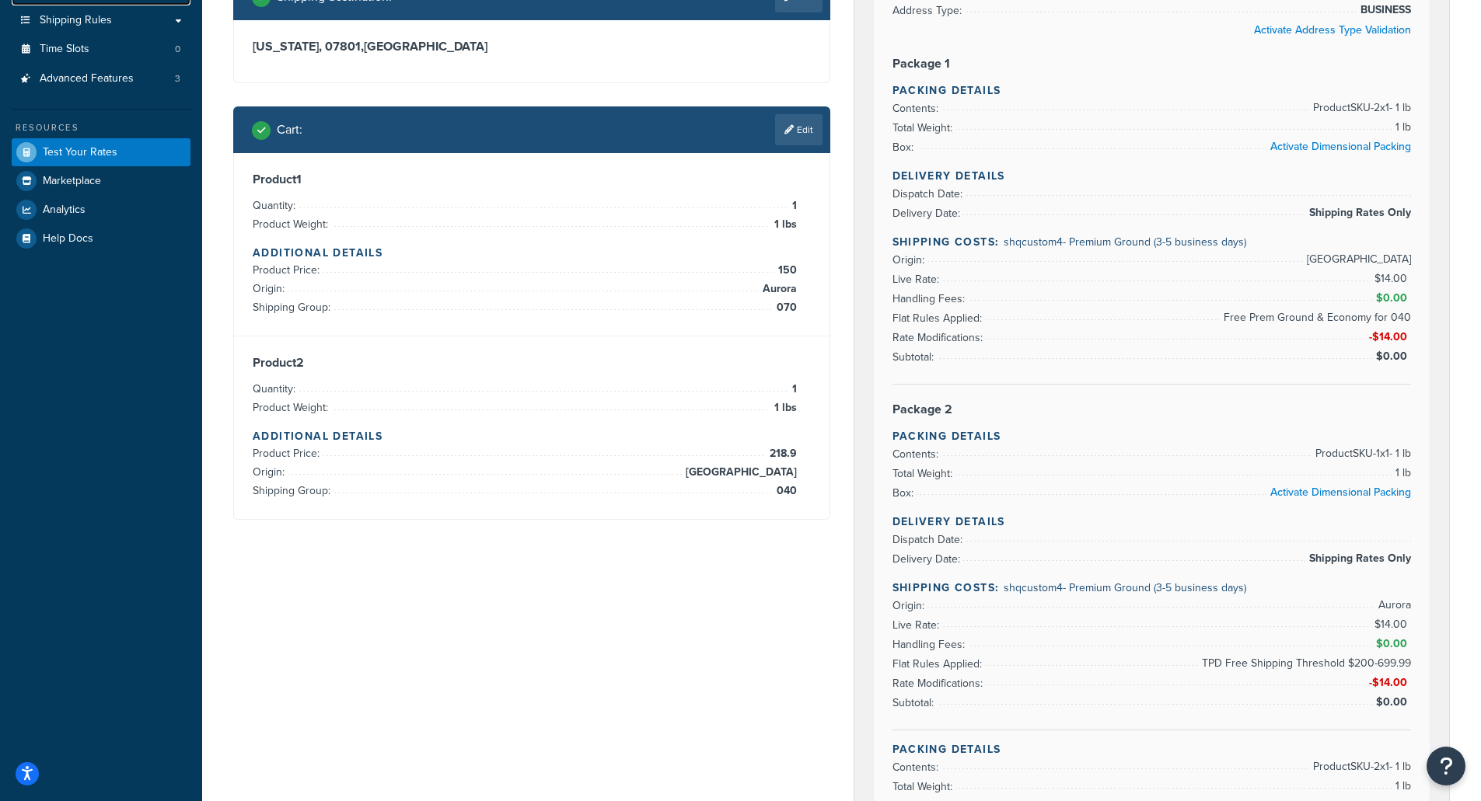
scroll to position [233, 0]
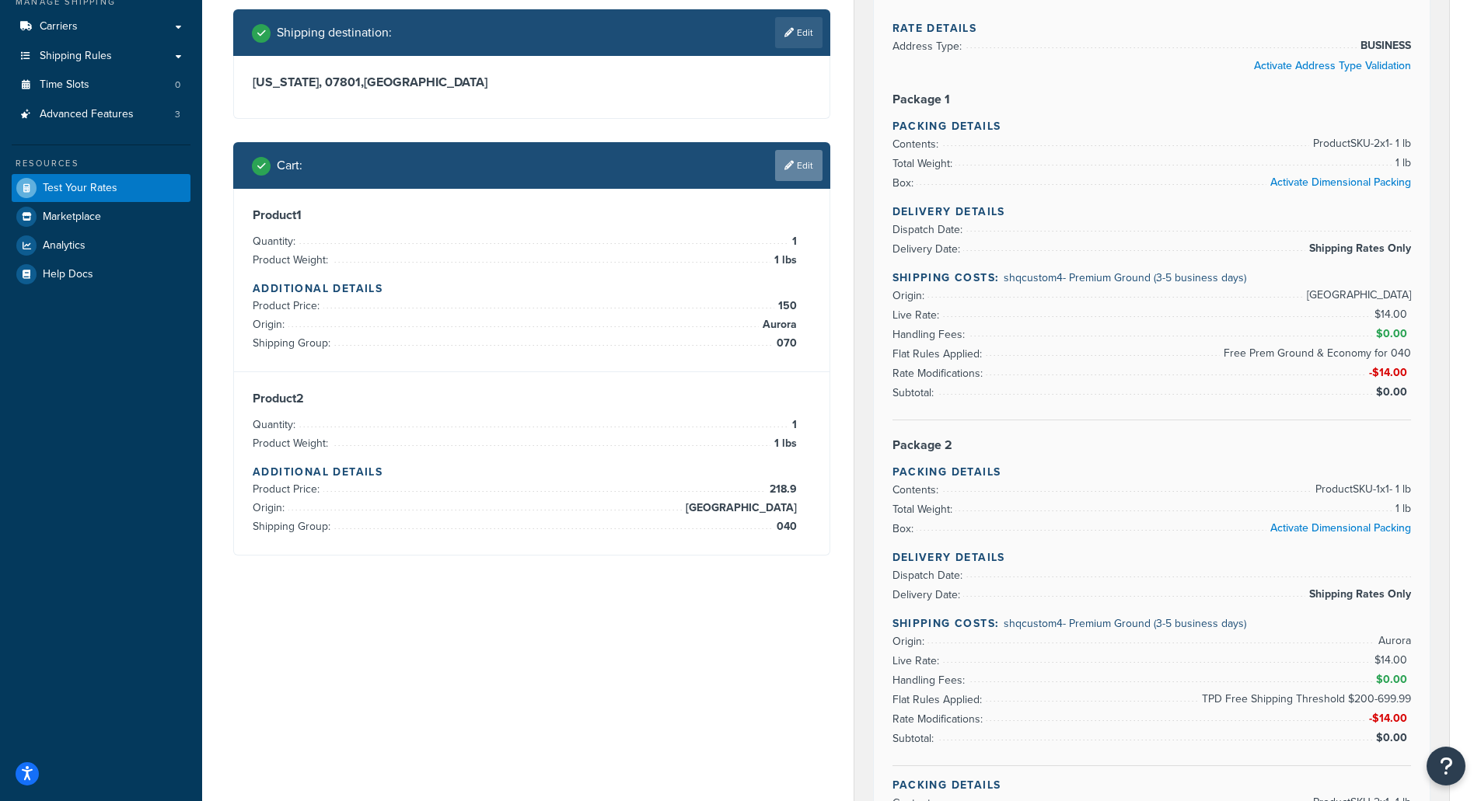
click at [803, 164] on link "Edit" at bounding box center [798, 165] width 47 height 31
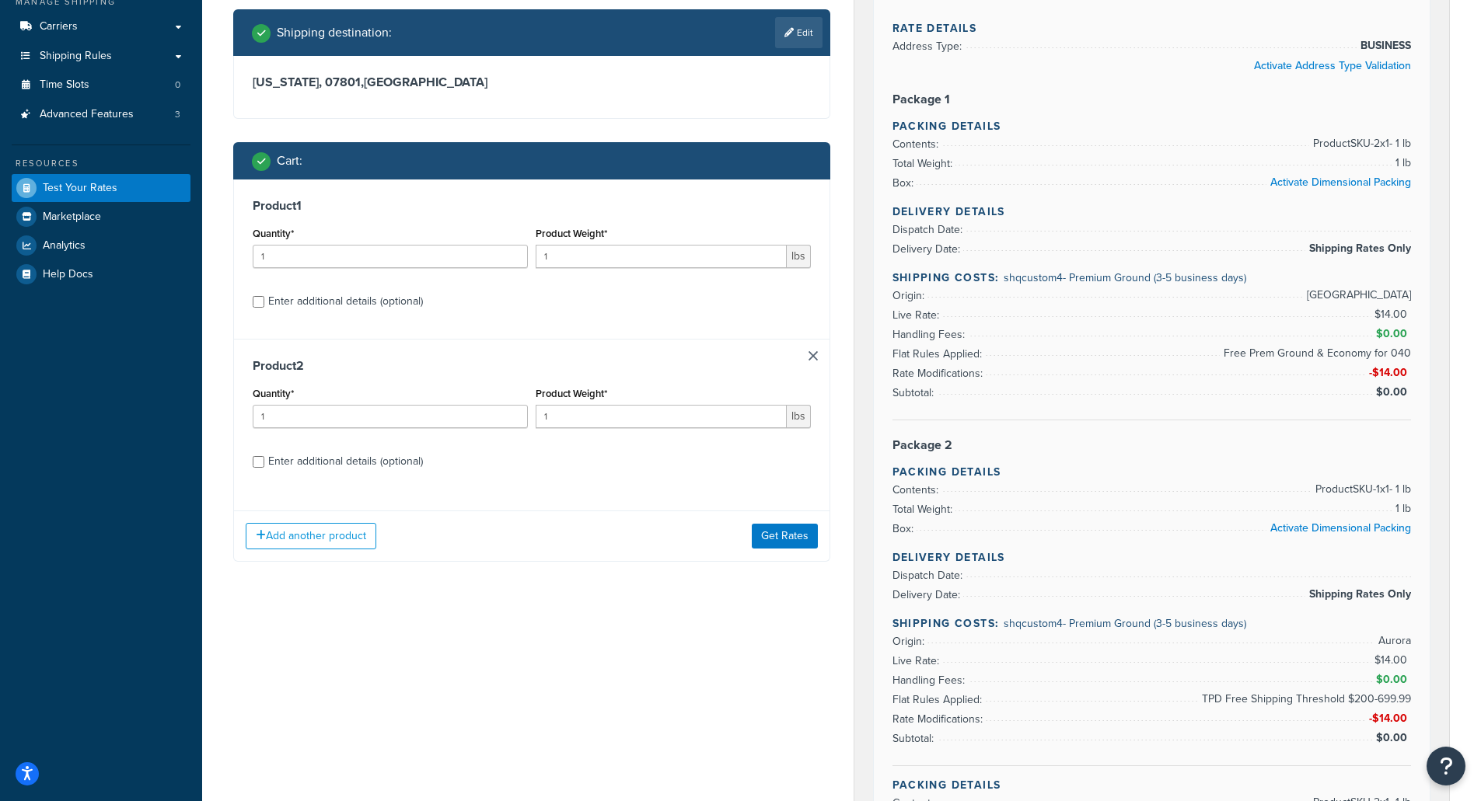
click at [311, 466] on div "Enter additional details (optional)" at bounding box center [345, 462] width 155 height 22
click at [264, 466] on input "Enter additional details (optional)" at bounding box center [259, 462] width 12 height 12
checkbox input "true"
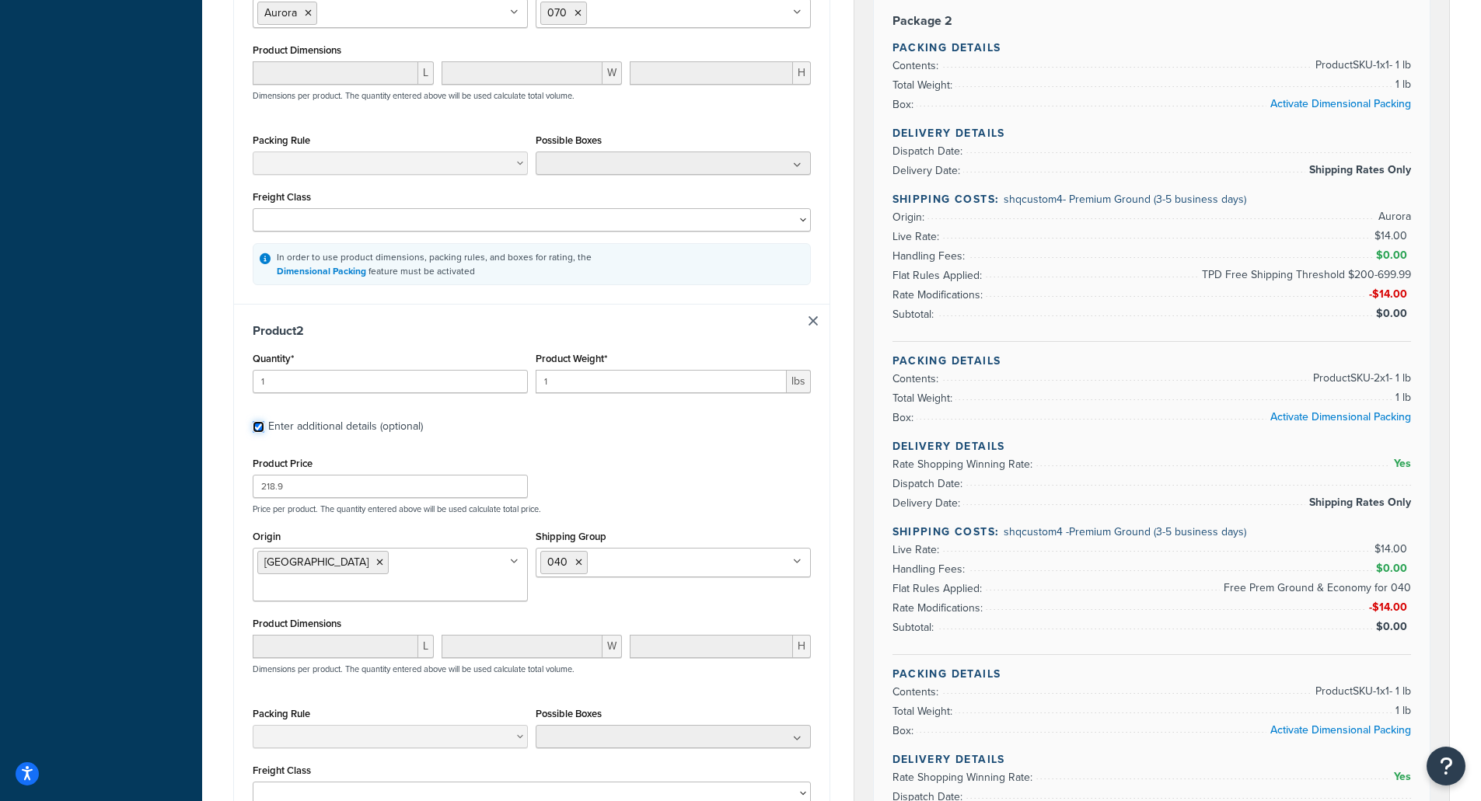
scroll to position [700, 0]
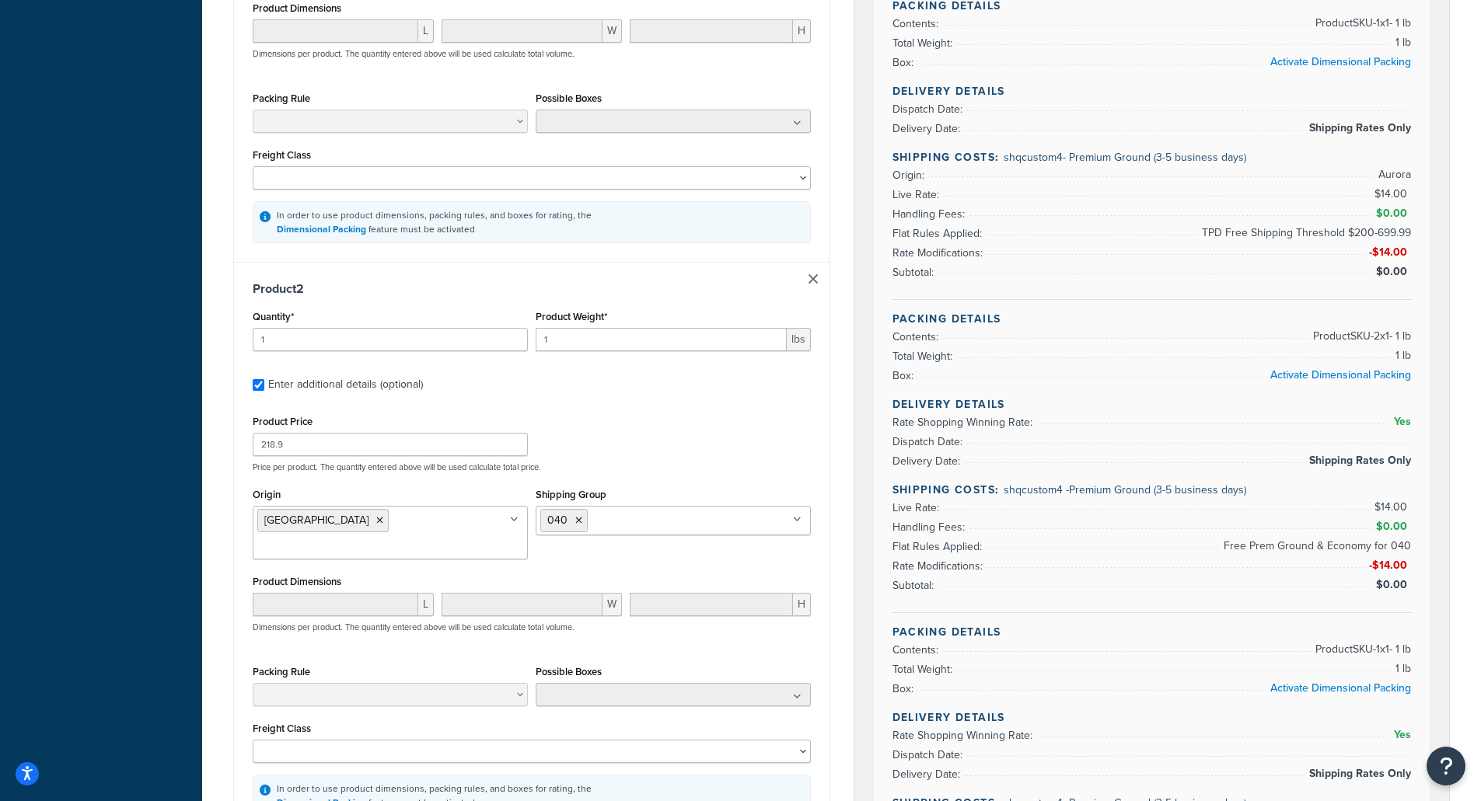
click at [613, 532] on ul "040" at bounding box center [673, 521] width 275 height 30
click at [581, 522] on li "040" at bounding box center [563, 520] width 47 height 23
click at [571, 522] on li "040" at bounding box center [563, 520] width 47 height 23
click at [578, 521] on icon at bounding box center [578, 520] width 7 height 9
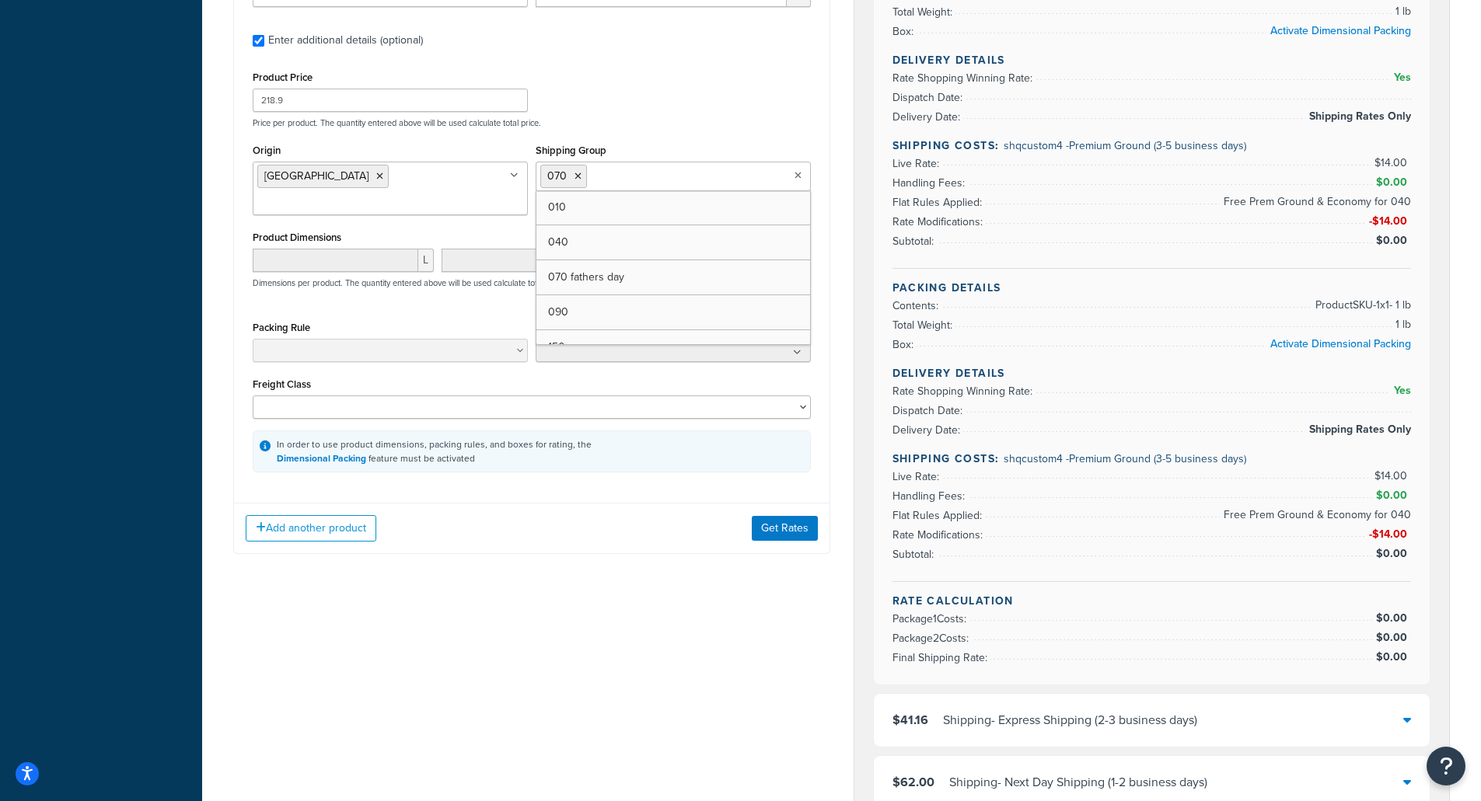
scroll to position [1088, 0]
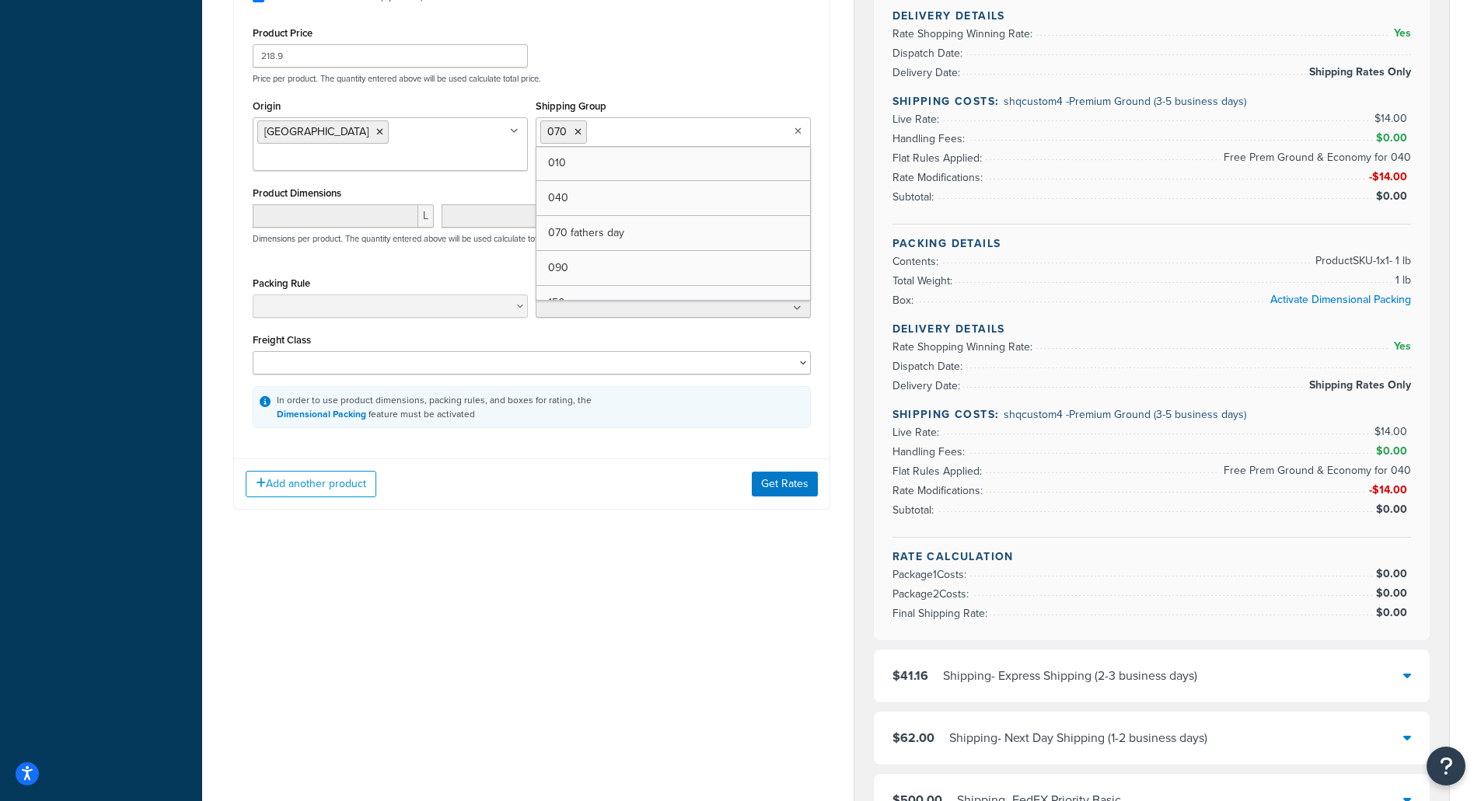
click at [705, 539] on div "Ecommerce store : Edit casio-us.local casio-us.local Shipping destination : Edi…" at bounding box center [842, 158] width 1240 height 2299
click at [792, 472] on button "Get Rates" at bounding box center [785, 484] width 66 height 25
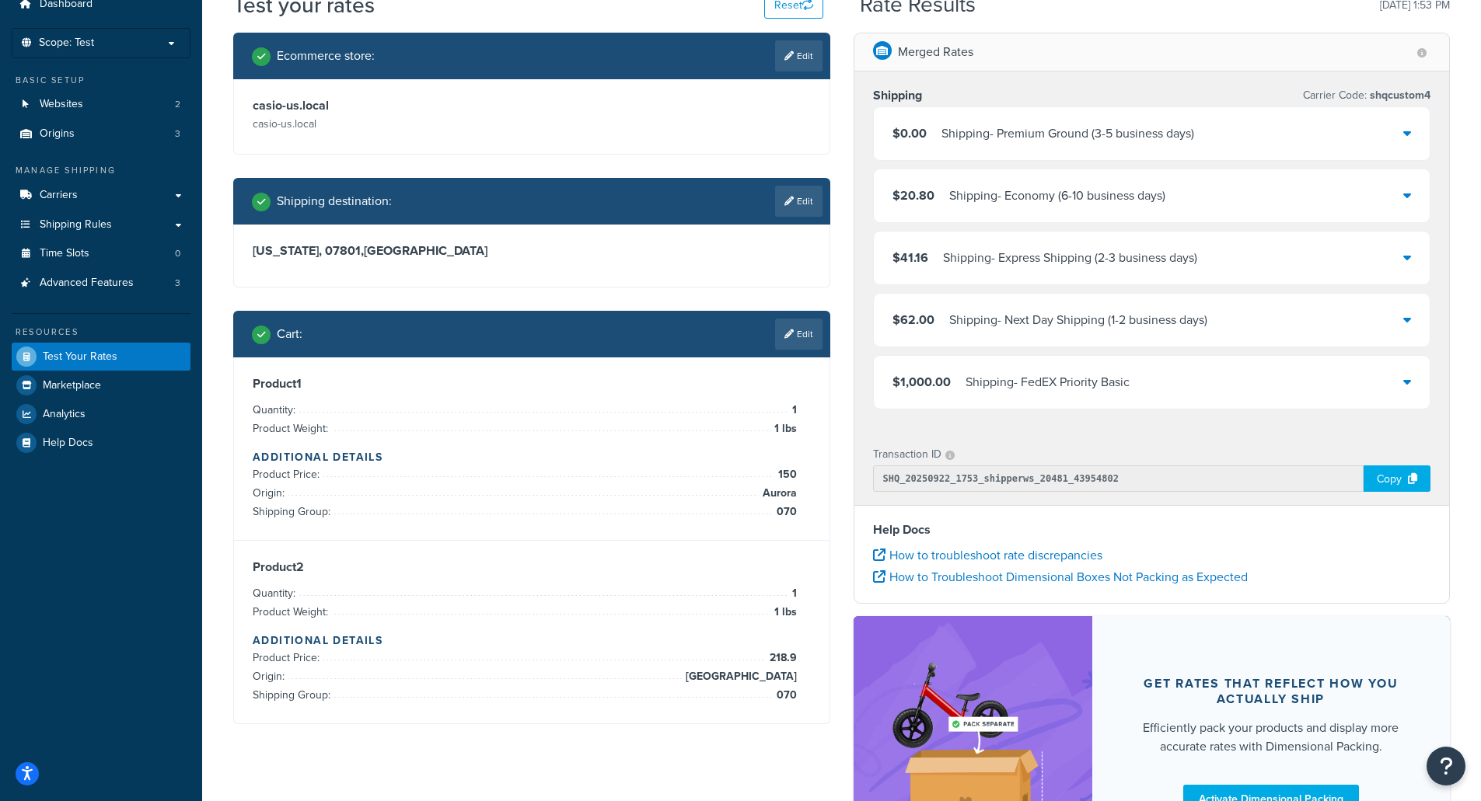
scroll to position [0, 0]
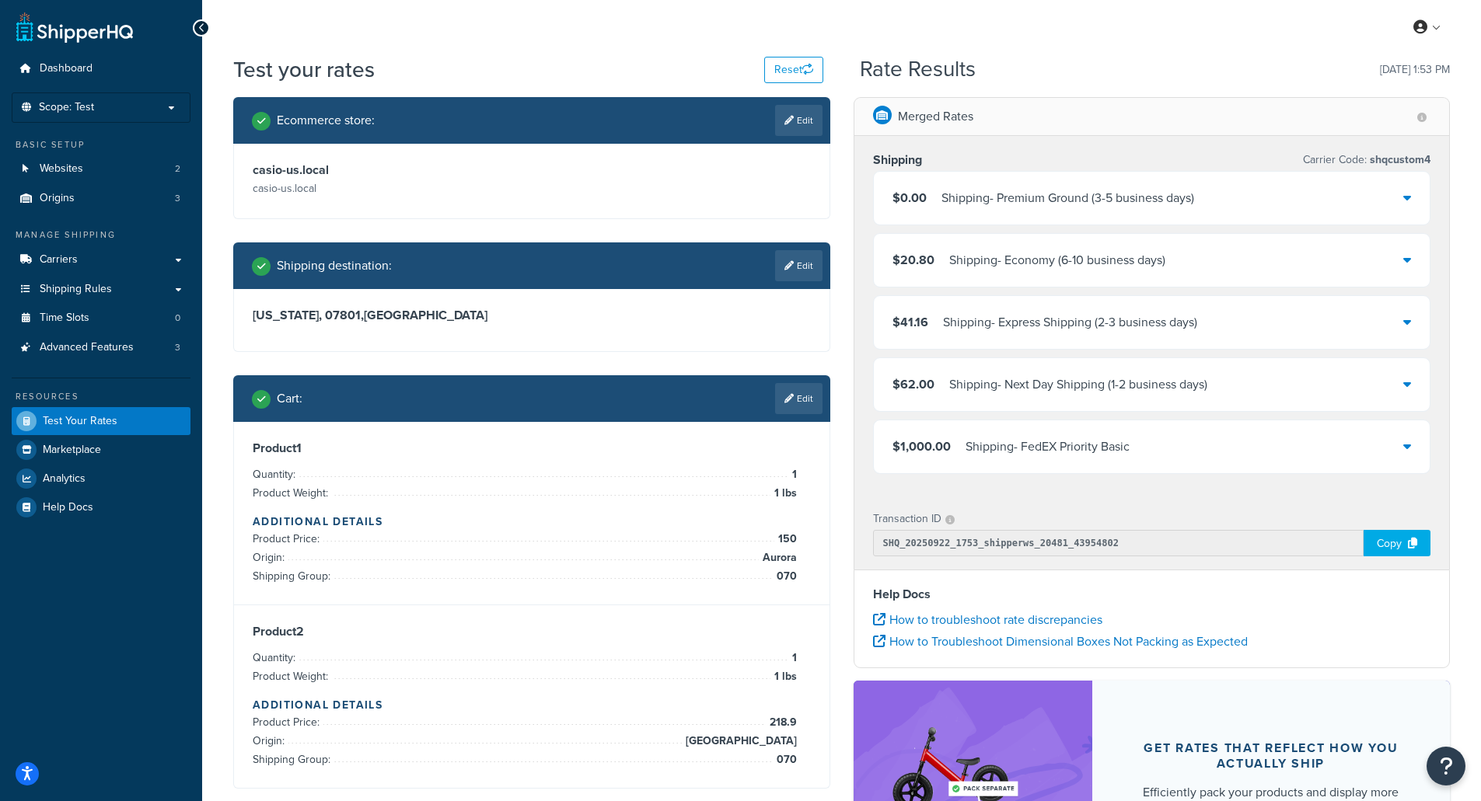
click at [1210, 215] on div "$0.00 Shipping - Premium Ground (3-5 business days)" at bounding box center [1152, 198] width 557 height 53
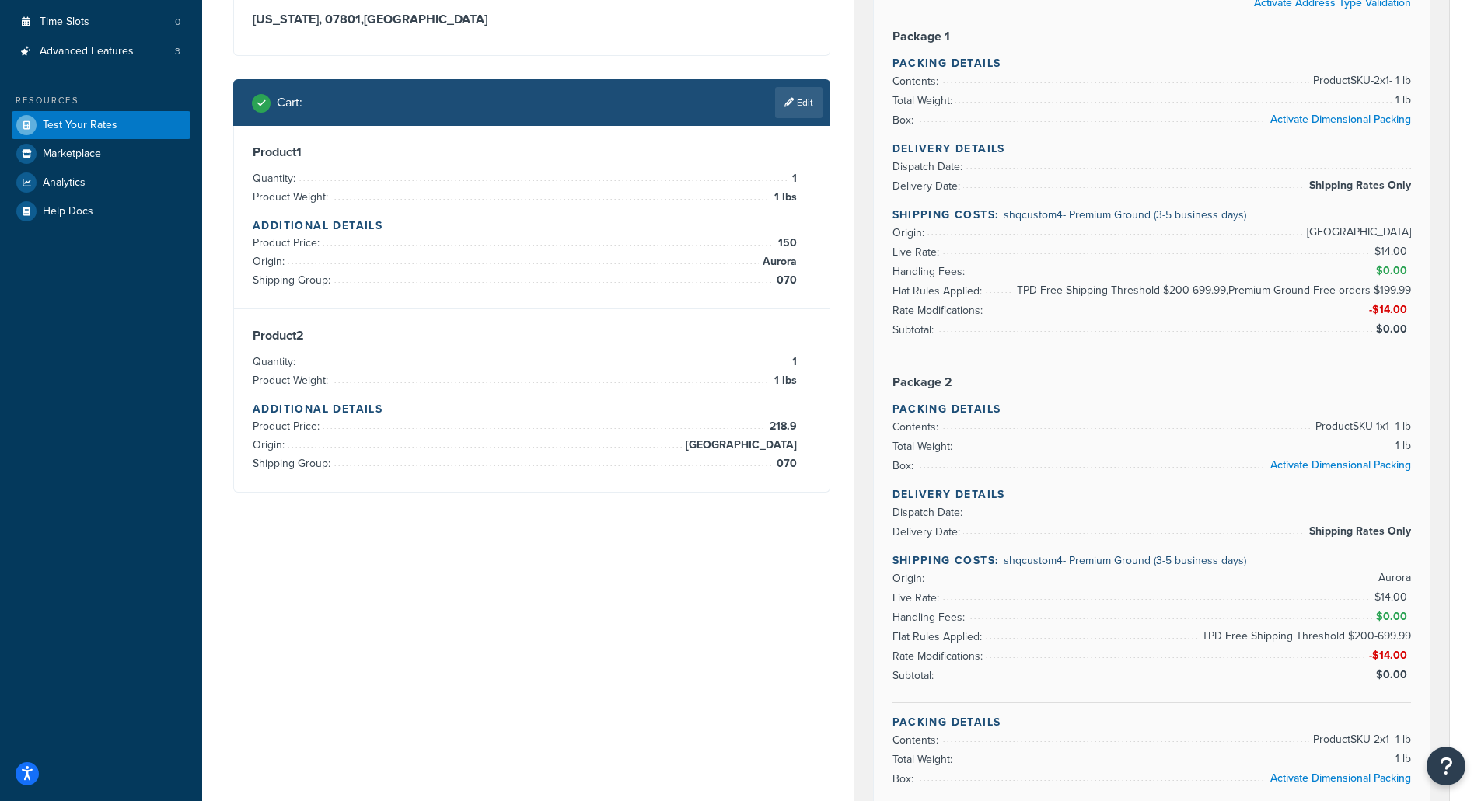
scroll to position [78, 0]
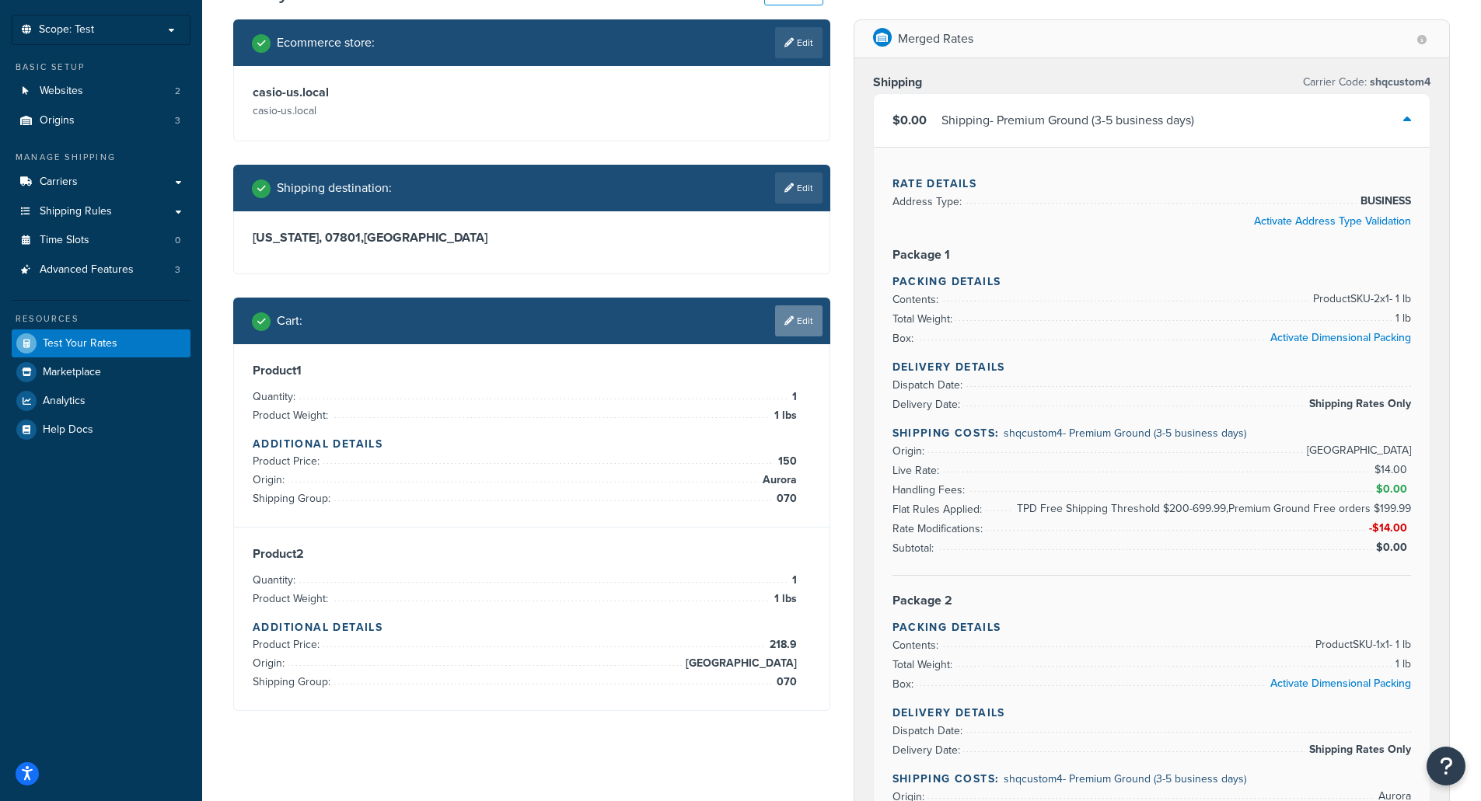
click at [793, 322] on link "Edit" at bounding box center [798, 321] width 47 height 31
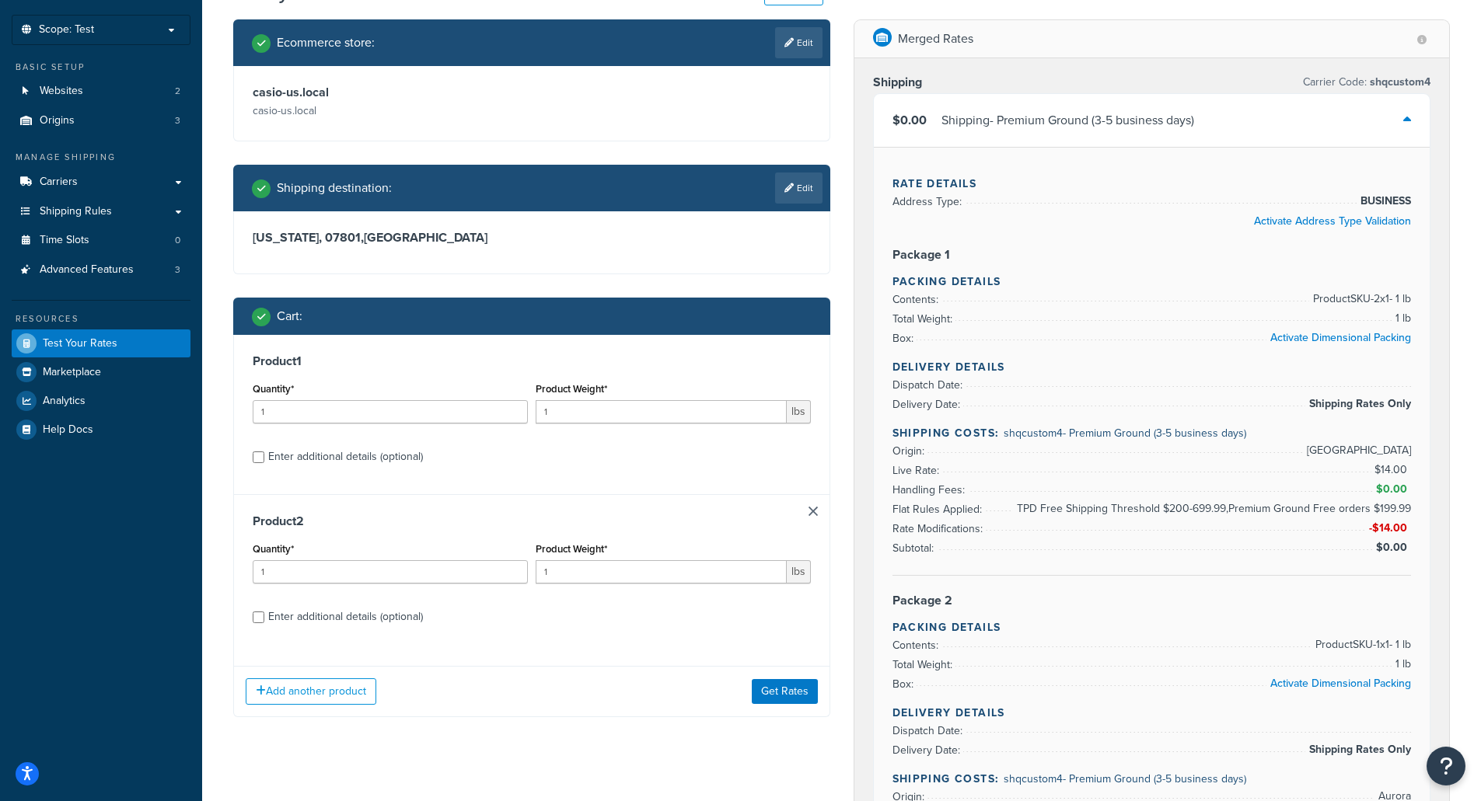
click at [309, 613] on div "Enter additional details (optional)" at bounding box center [345, 617] width 155 height 22
click at [264, 613] on input "Enter additional details (optional)" at bounding box center [259, 618] width 12 height 12
checkbox input "true"
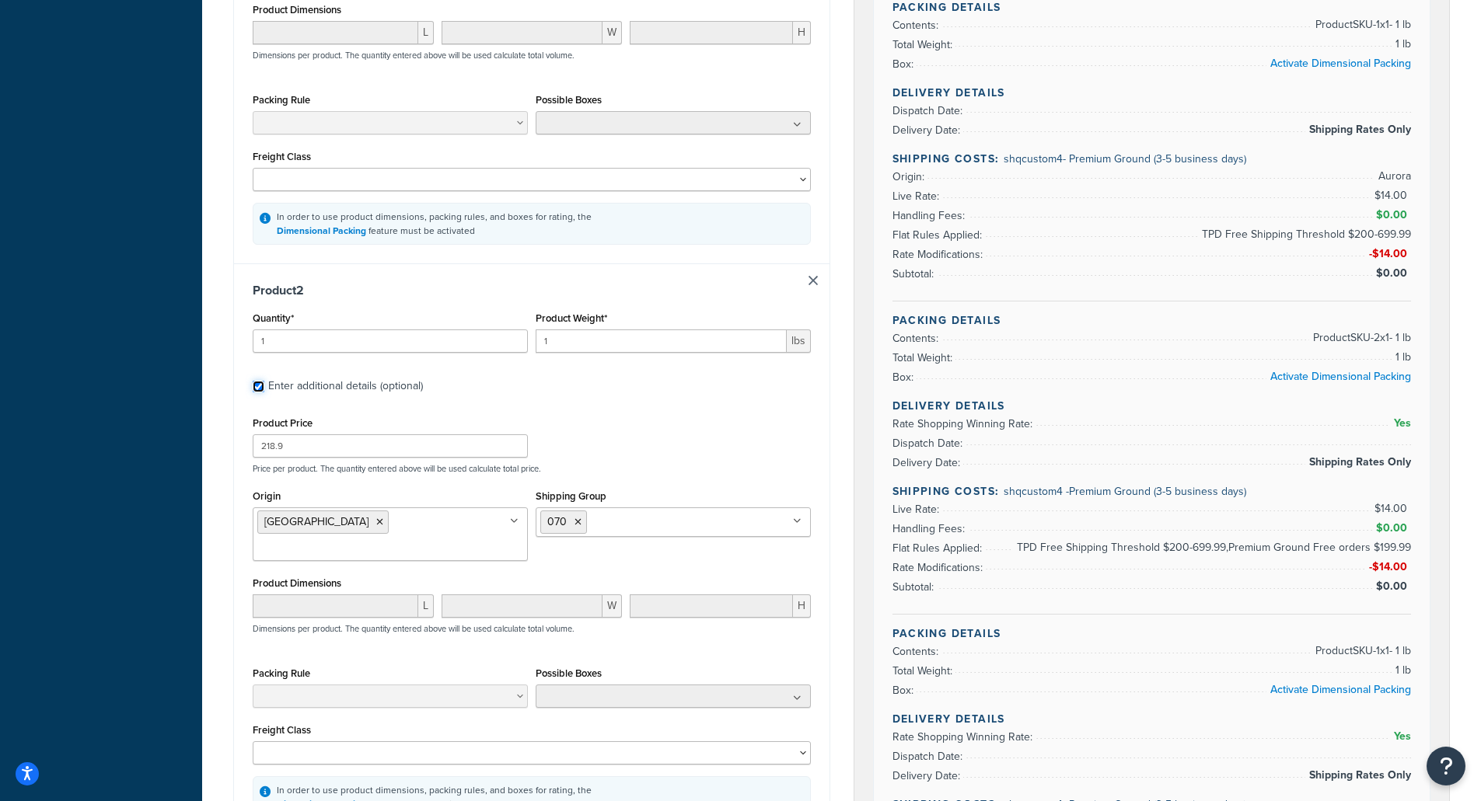
scroll to position [700, 0]
click at [610, 525] on input "Shipping Group" at bounding box center [660, 520] width 138 height 17
click at [628, 522] on icon at bounding box center [629, 520] width 7 height 9
click at [719, 452] on div "Product Price 218.9 Price per product. The quantity entered above will be used …" at bounding box center [532, 441] width 566 height 61
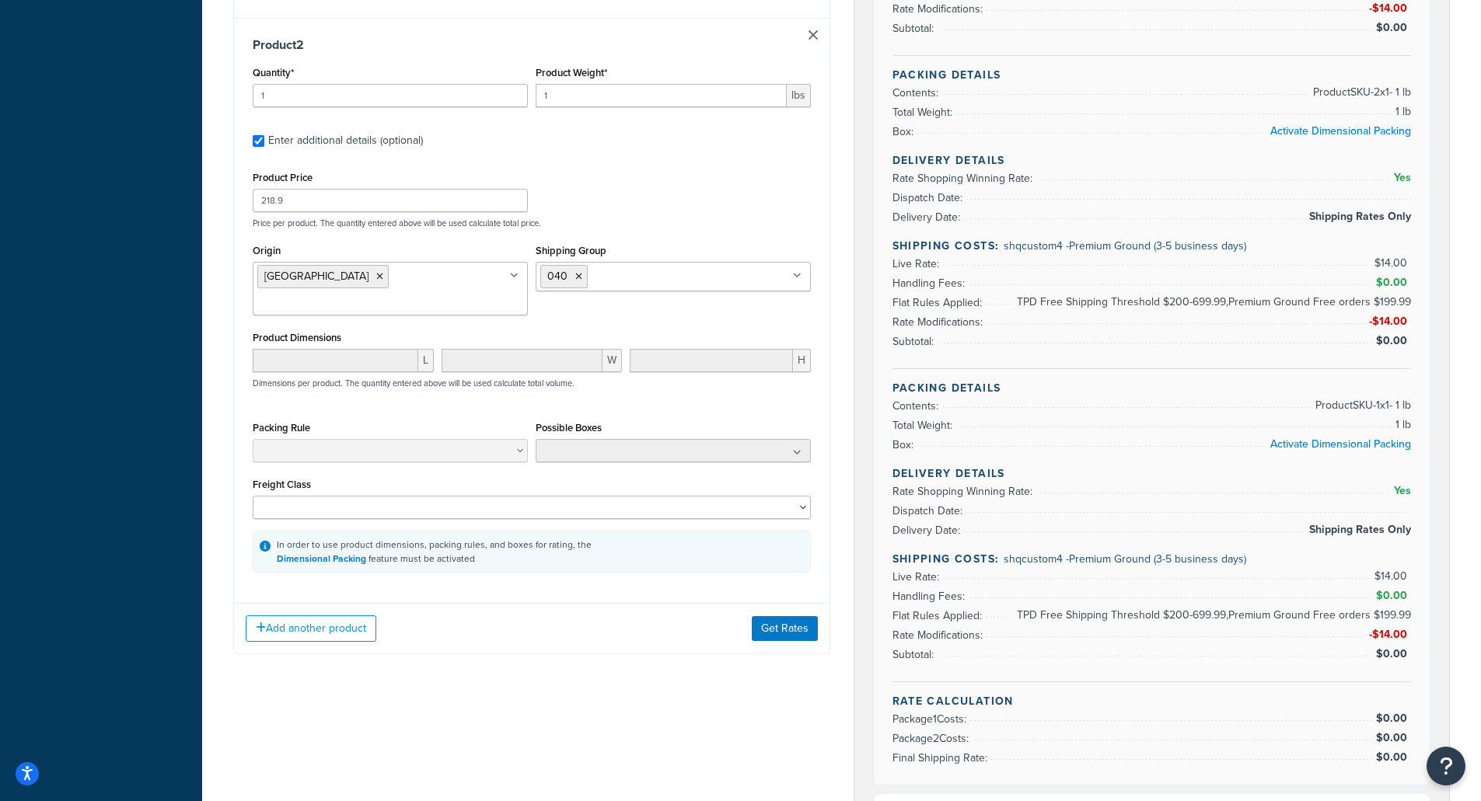
scroll to position [1011, 0]
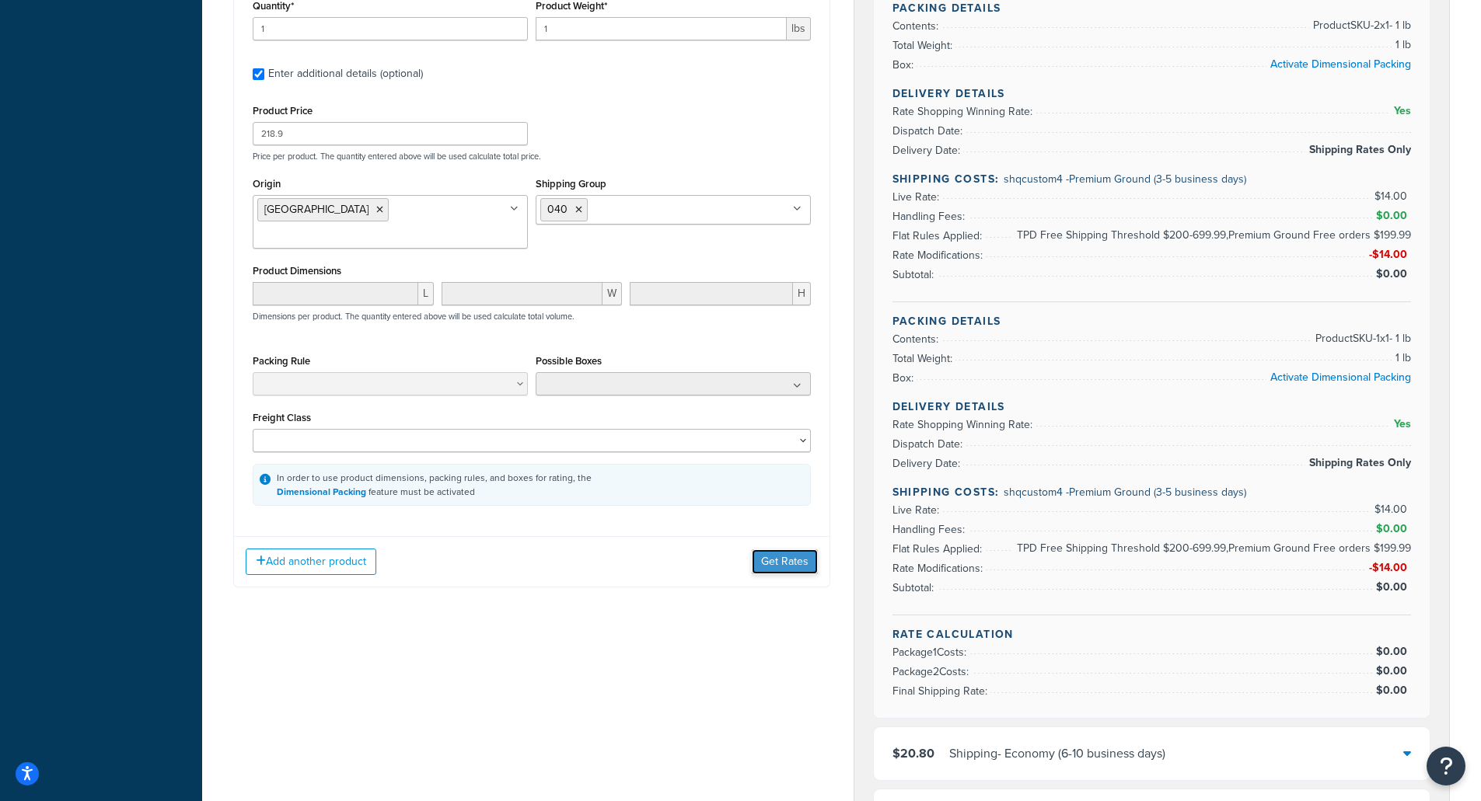
click at [759, 550] on button "Get Rates" at bounding box center [785, 562] width 66 height 25
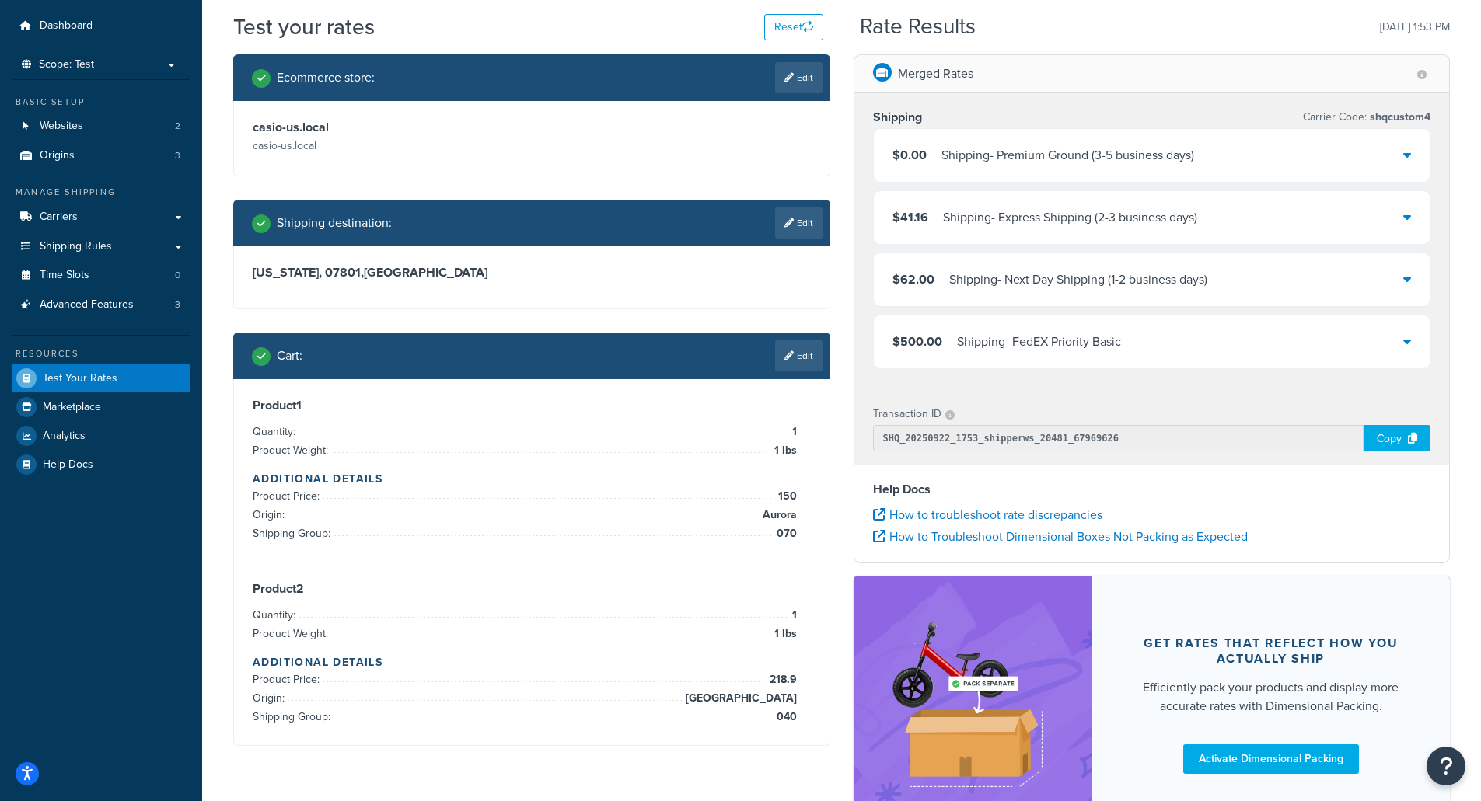
scroll to position [0, 0]
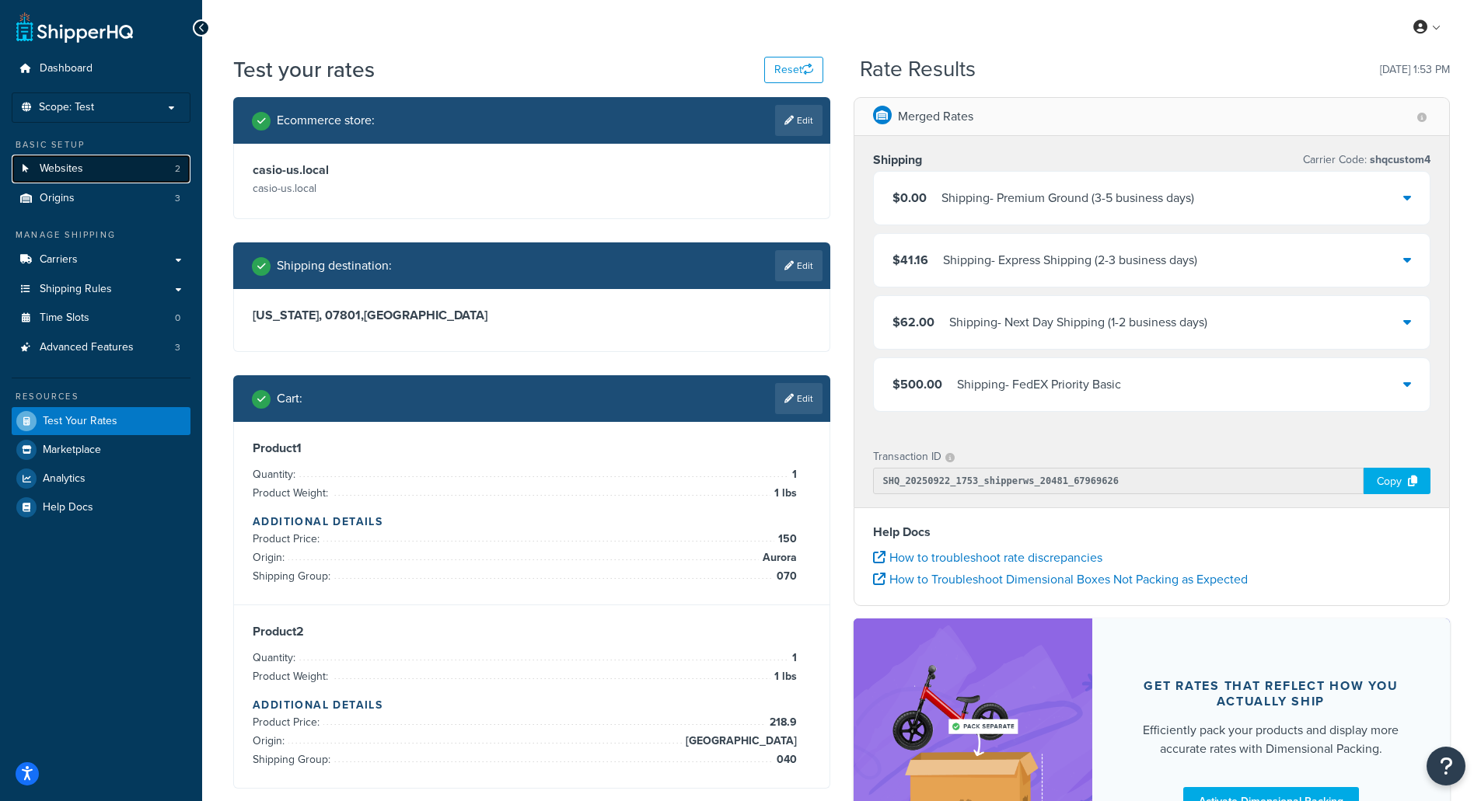
click at [131, 167] on link "Websites 2" at bounding box center [101, 169] width 179 height 29
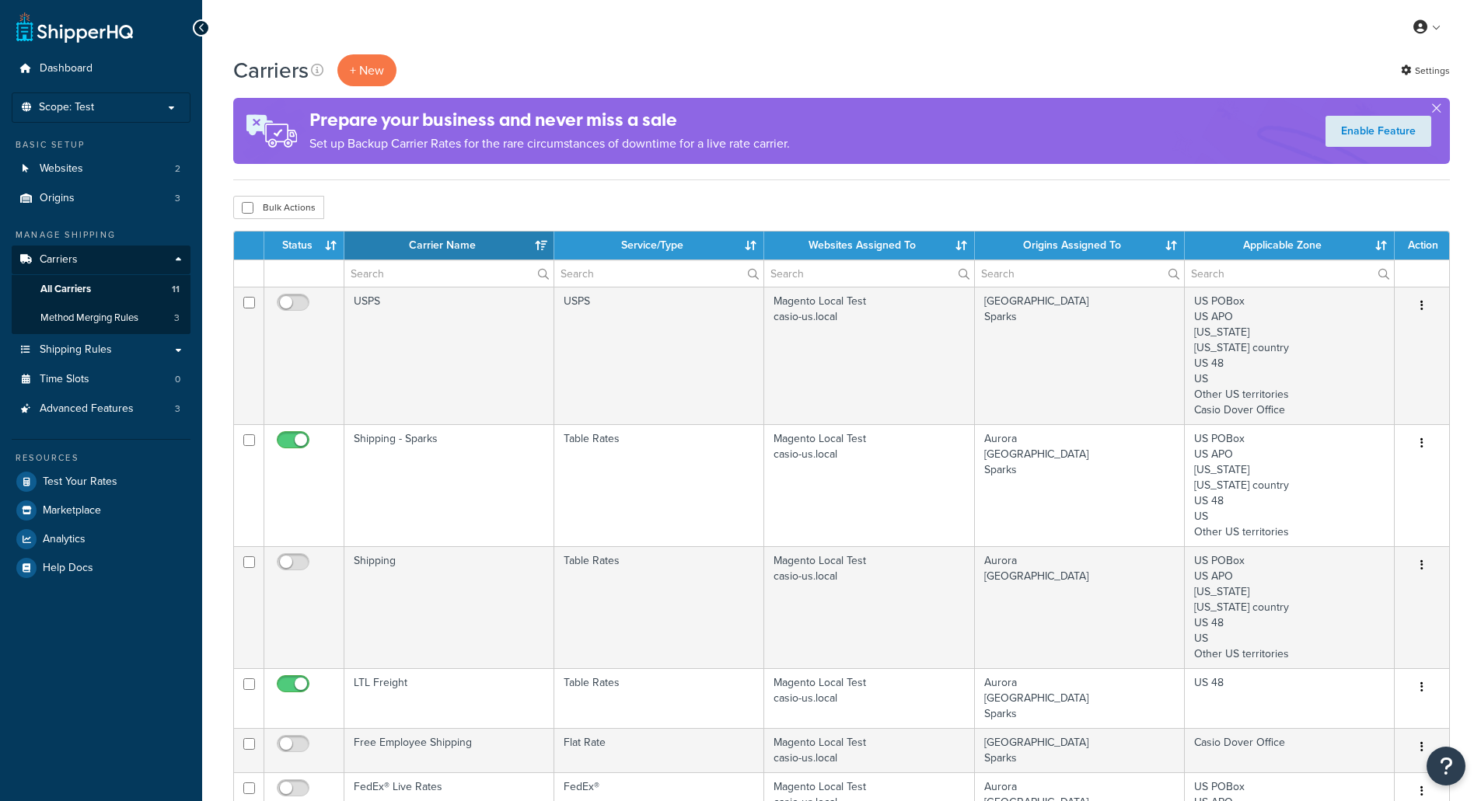
select select "15"
click at [116, 316] on span "Method Merging Rules" at bounding box center [89, 318] width 98 height 13
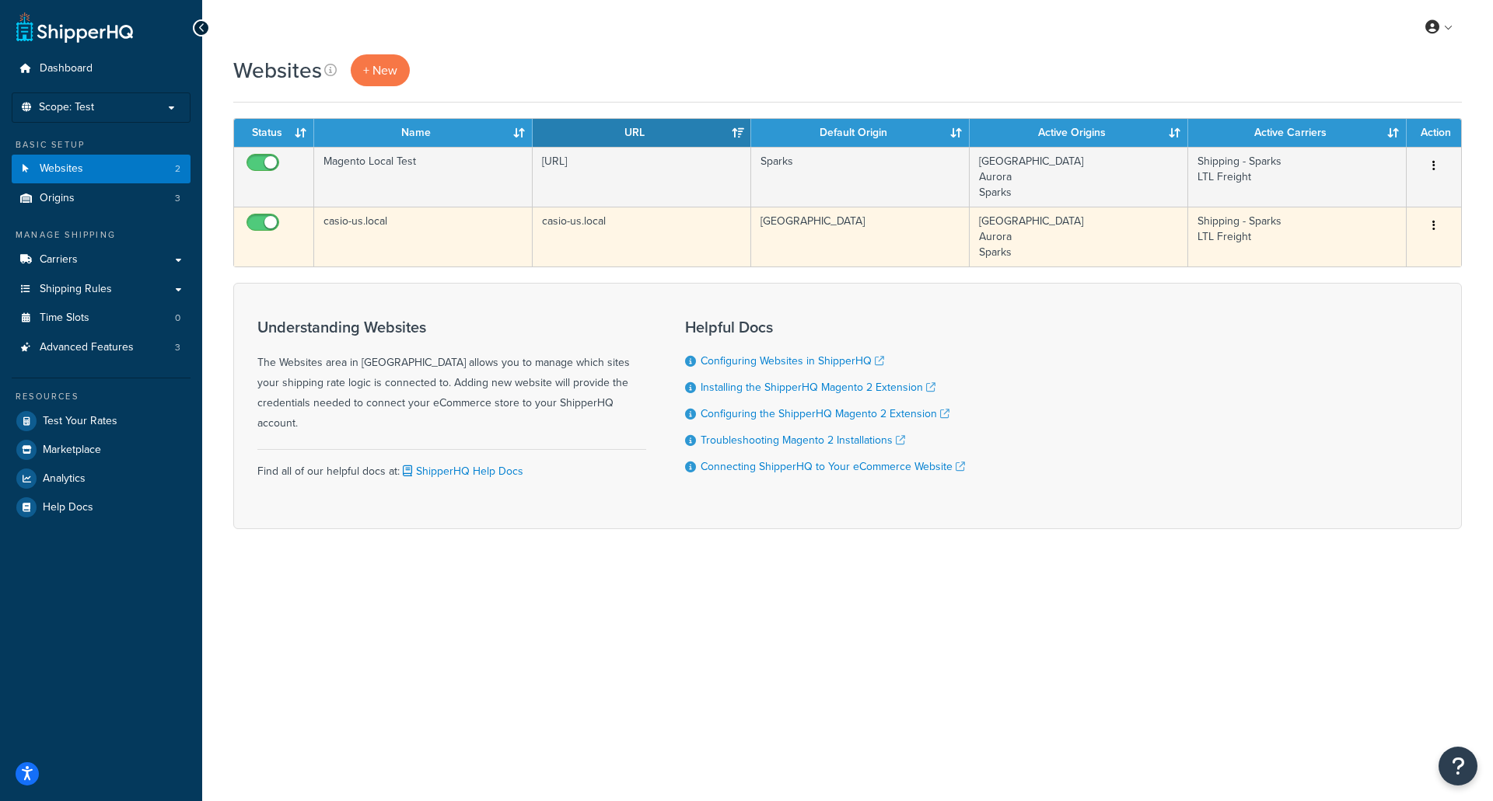
click at [409, 228] on td "casio-us.local" at bounding box center [423, 237] width 218 height 60
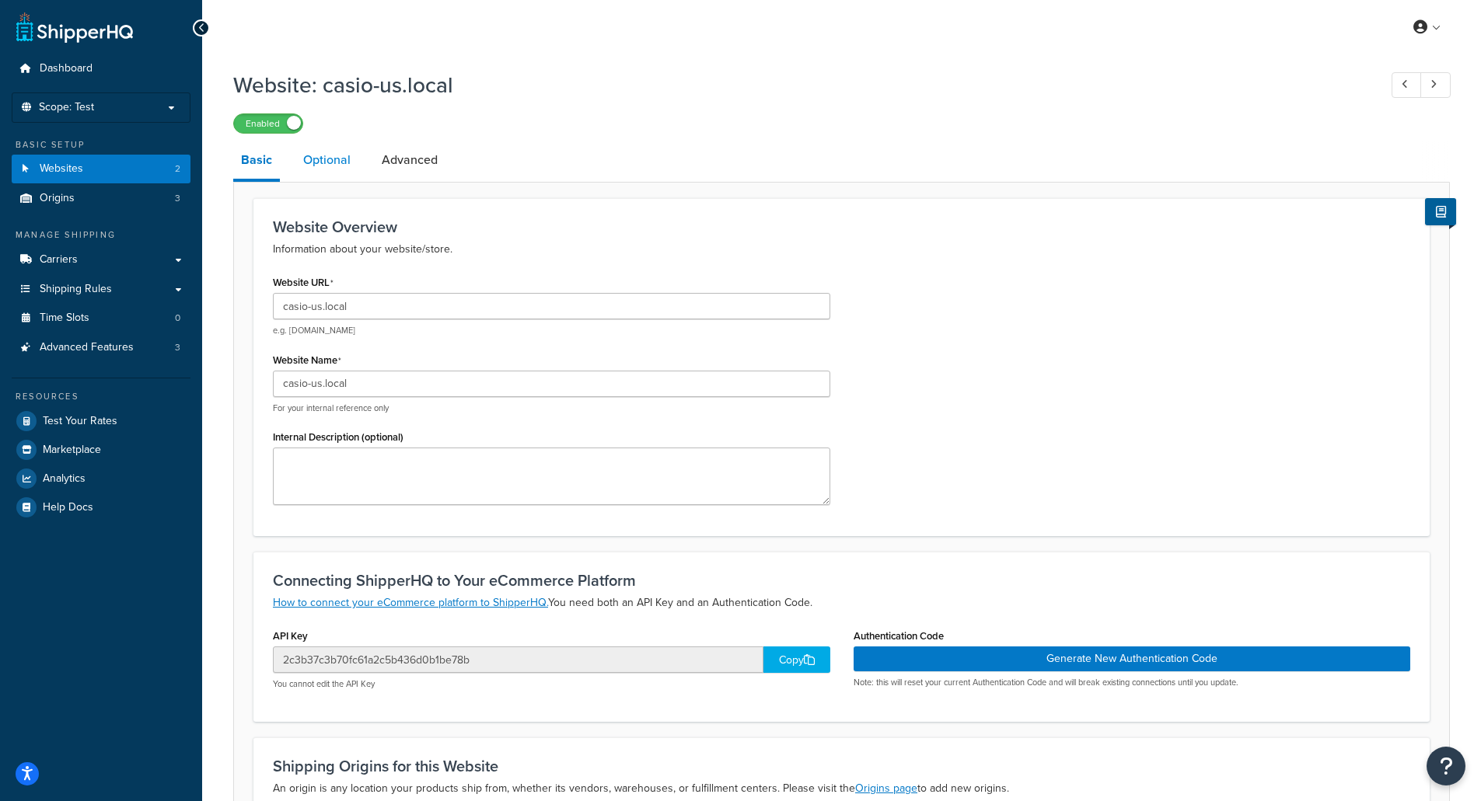
click at [331, 158] on link "Optional" at bounding box center [326, 159] width 63 height 37
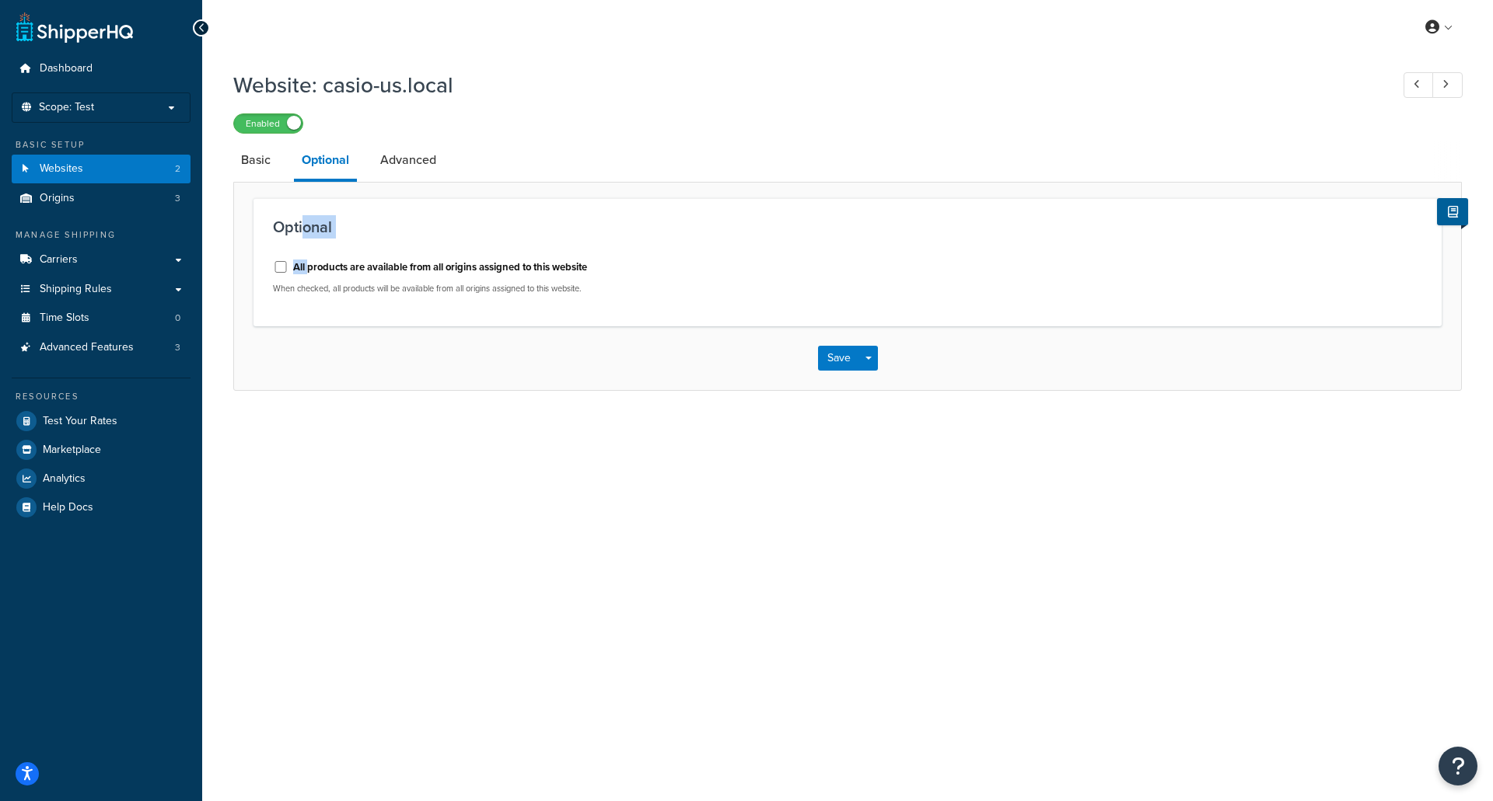
drag, startPoint x: 309, startPoint y: 271, endPoint x: 304, endPoint y: 240, distance: 31.4
click at [305, 239] on div "Optional All products are available from all origins assigned to this website W…" at bounding box center [847, 261] width 1188 height 127
click at [273, 272] on input "All products are available from all origins assigned to this website" at bounding box center [281, 267] width 16 height 12
checkbox input "true"
click at [828, 365] on button "Save" at bounding box center [839, 358] width 42 height 25
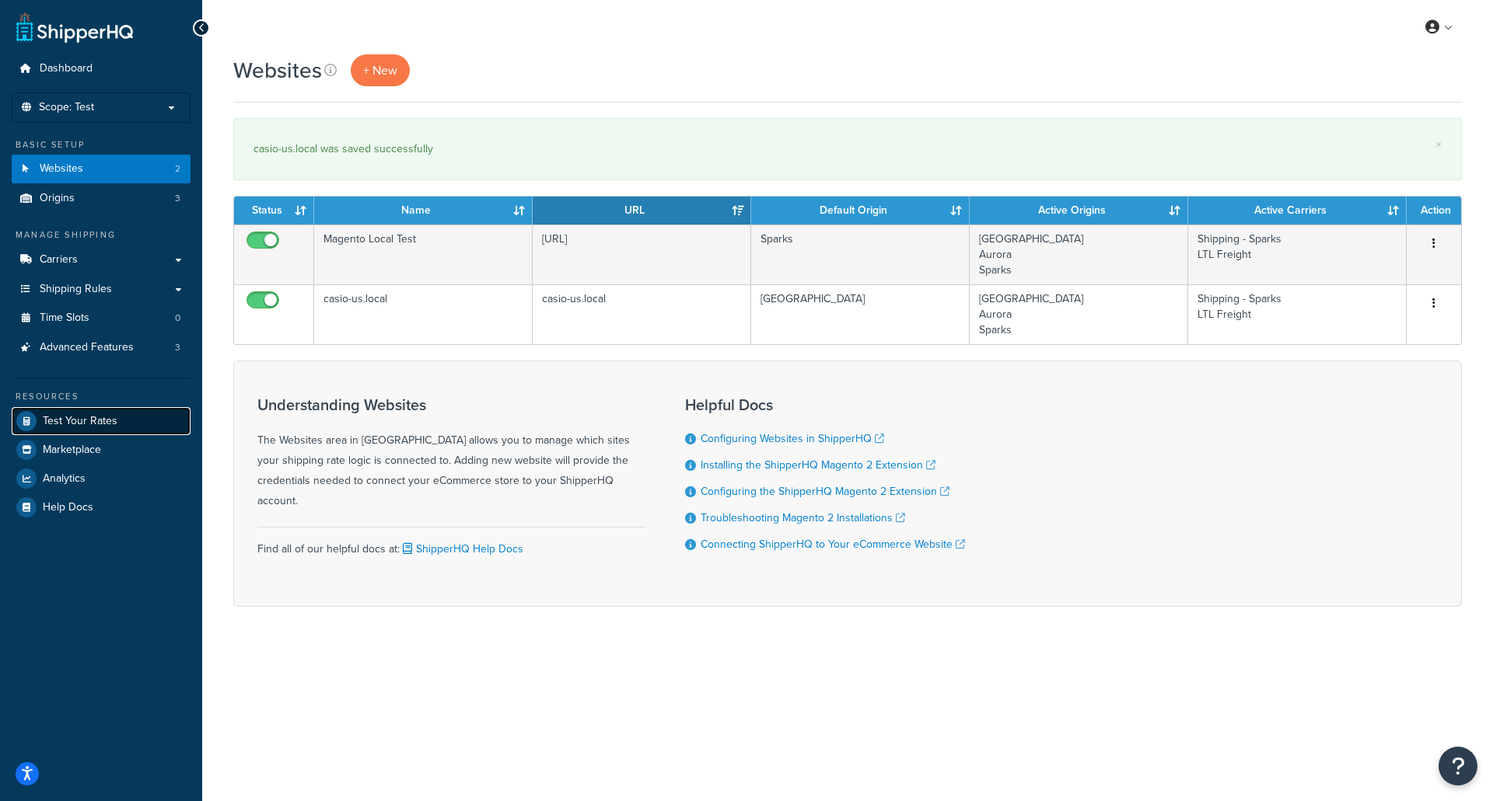
click at [103, 421] on span "Test Your Rates" at bounding box center [80, 421] width 75 height 13
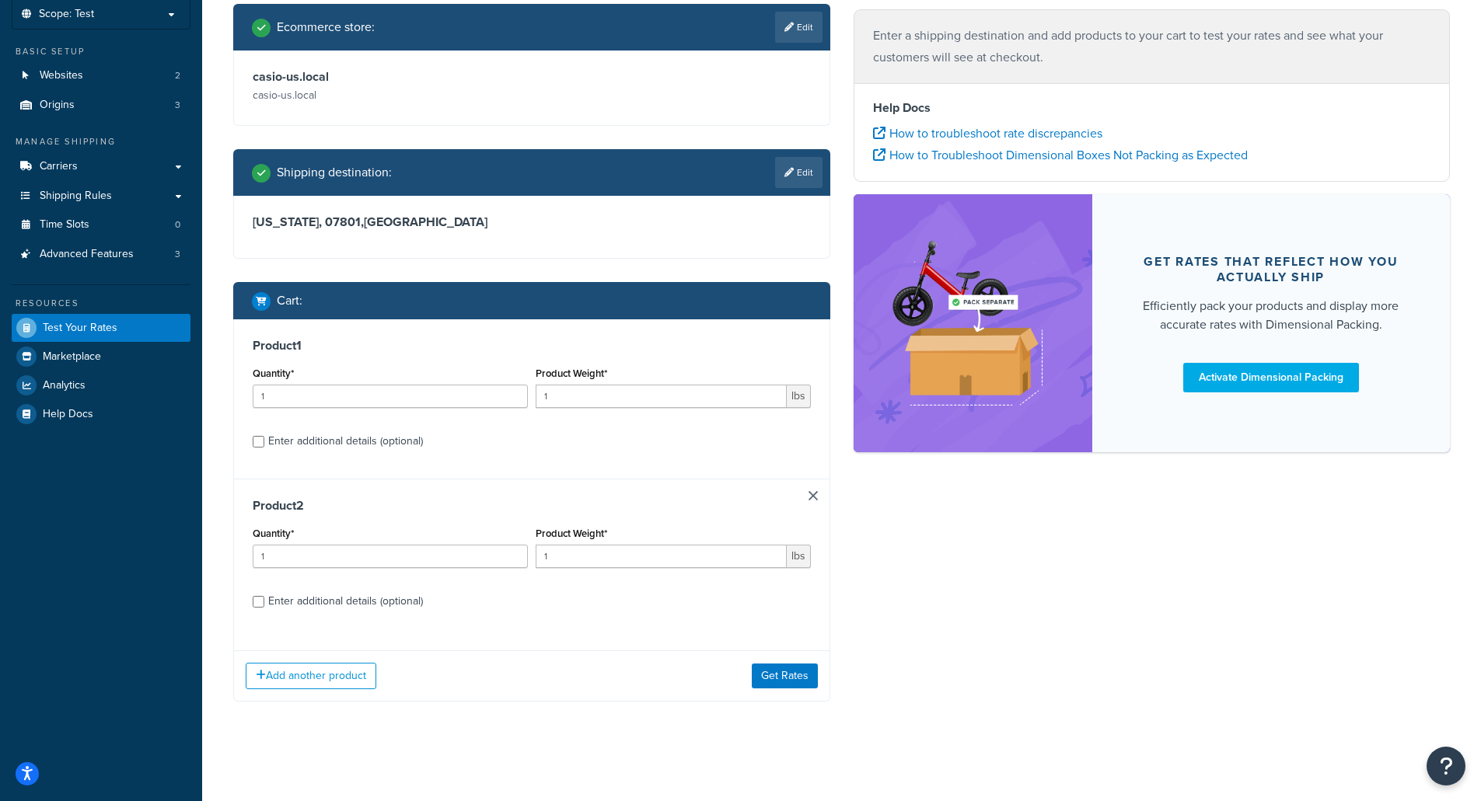
scroll to position [96, 0]
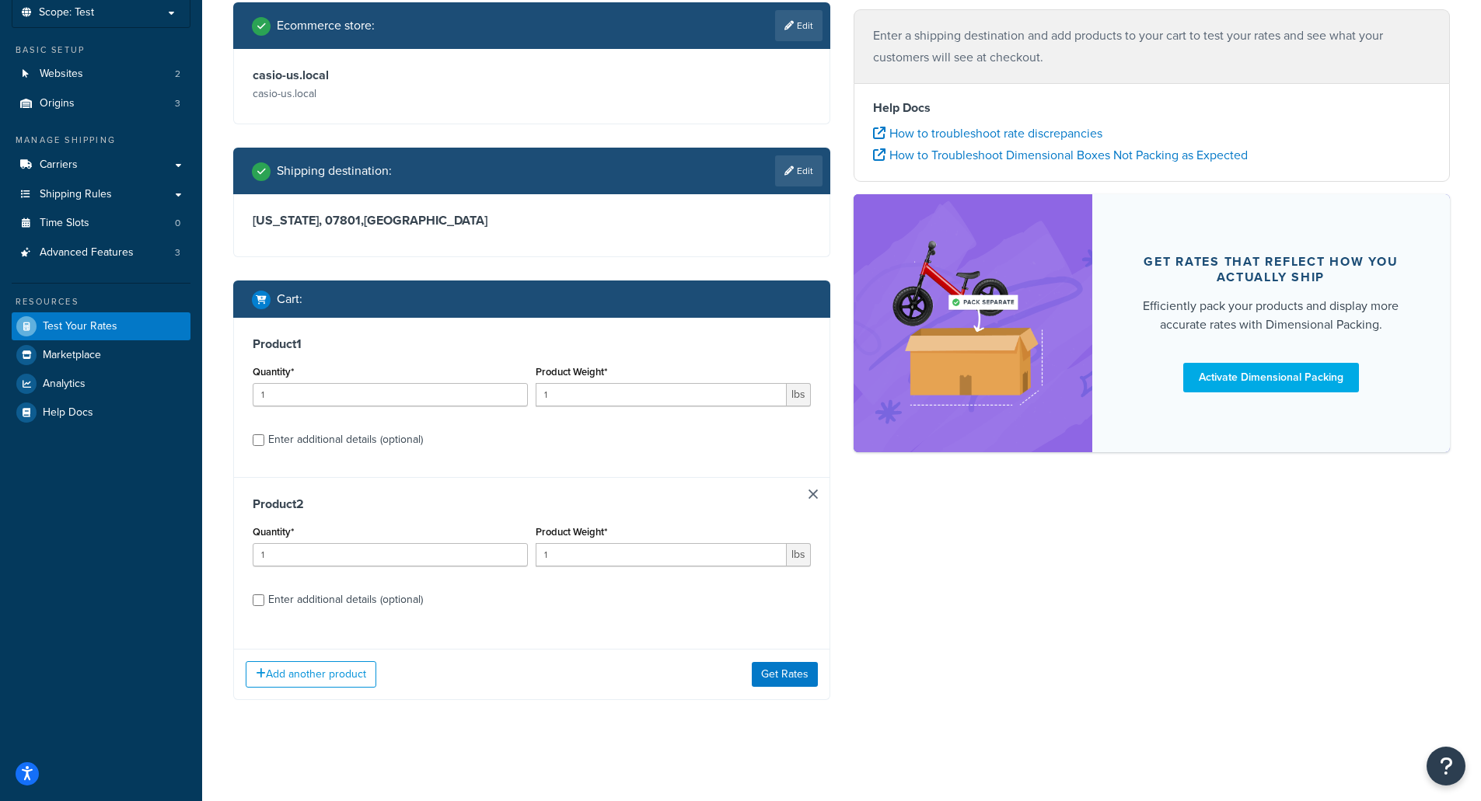
click at [319, 603] on div "Enter additional details (optional)" at bounding box center [345, 600] width 155 height 22
click at [264, 603] on input "Enter additional details (optional)" at bounding box center [259, 601] width 12 height 12
checkbox input "true"
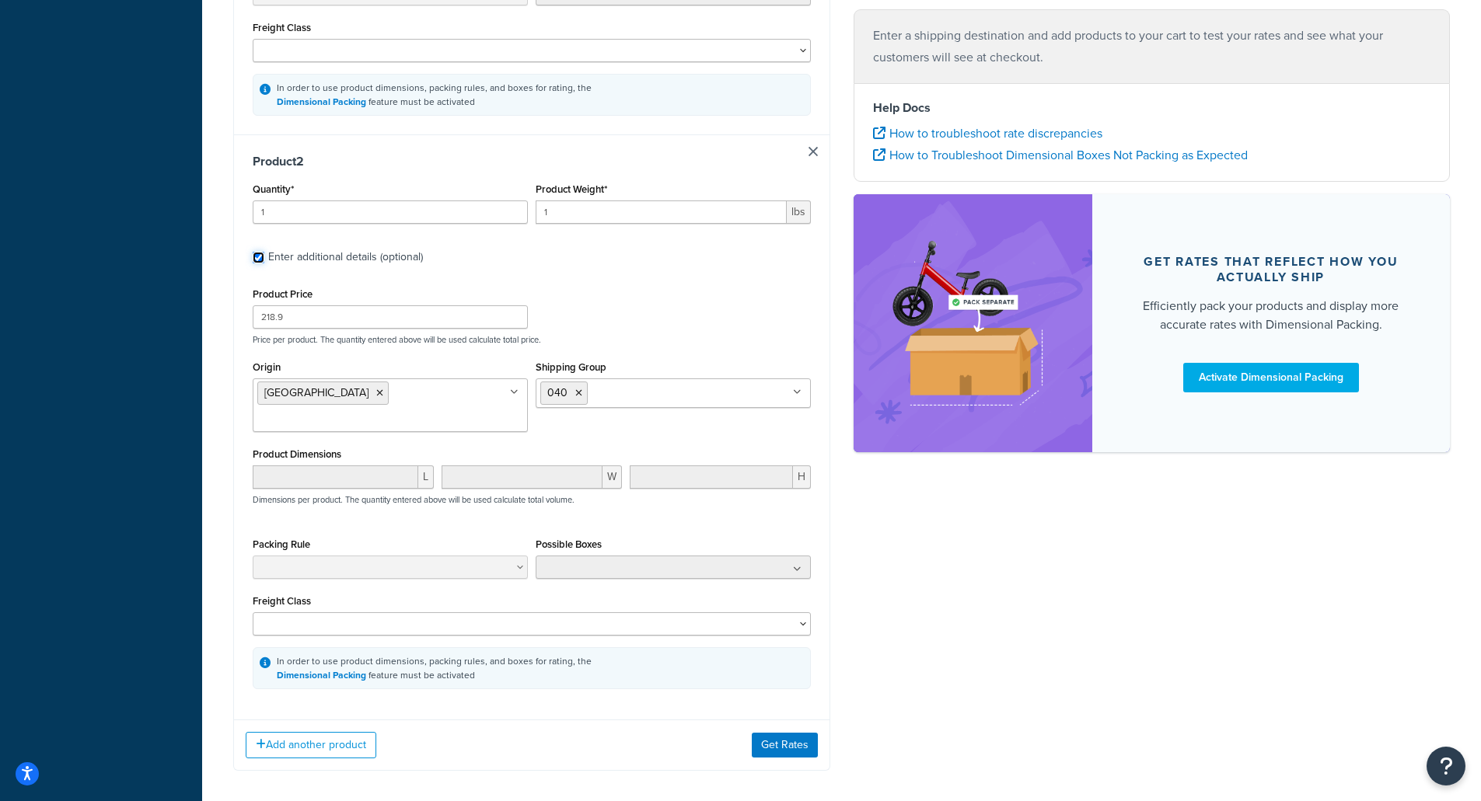
scroll to position [800, 0]
